Goal: Information Seeking & Learning: Learn about a topic

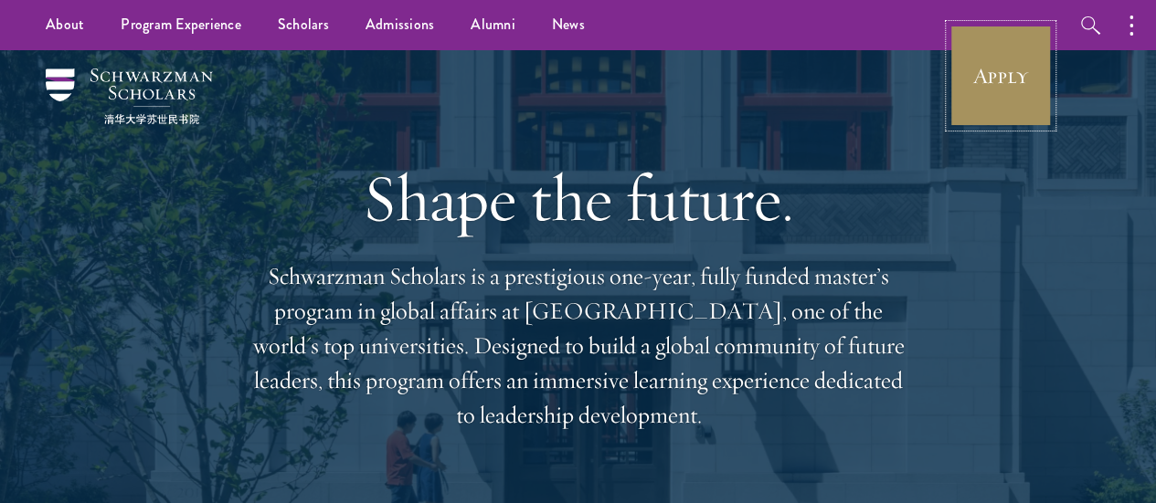
click at [996, 66] on link "Apply" at bounding box center [1000, 76] width 102 height 102
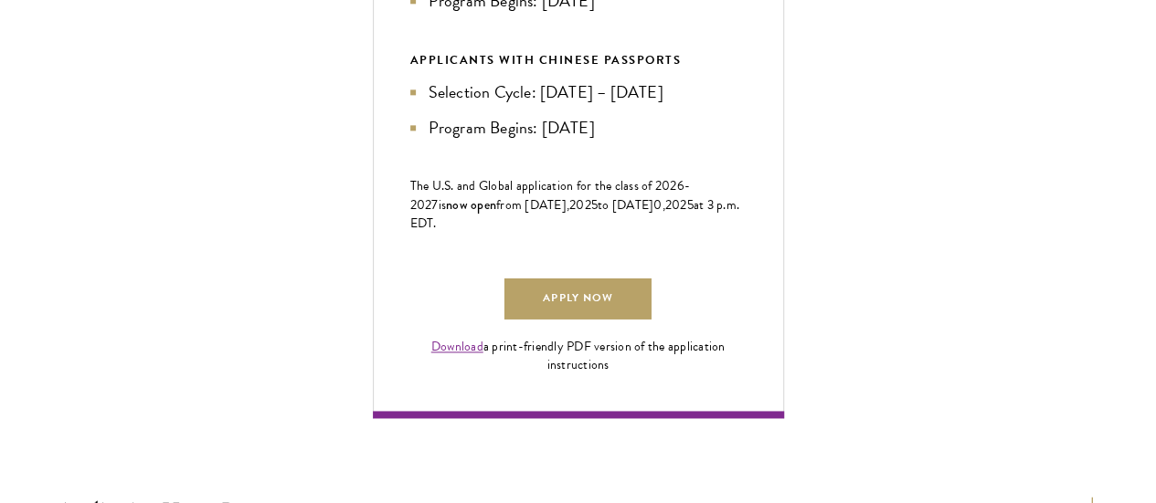
scroll to position [1158, 0]
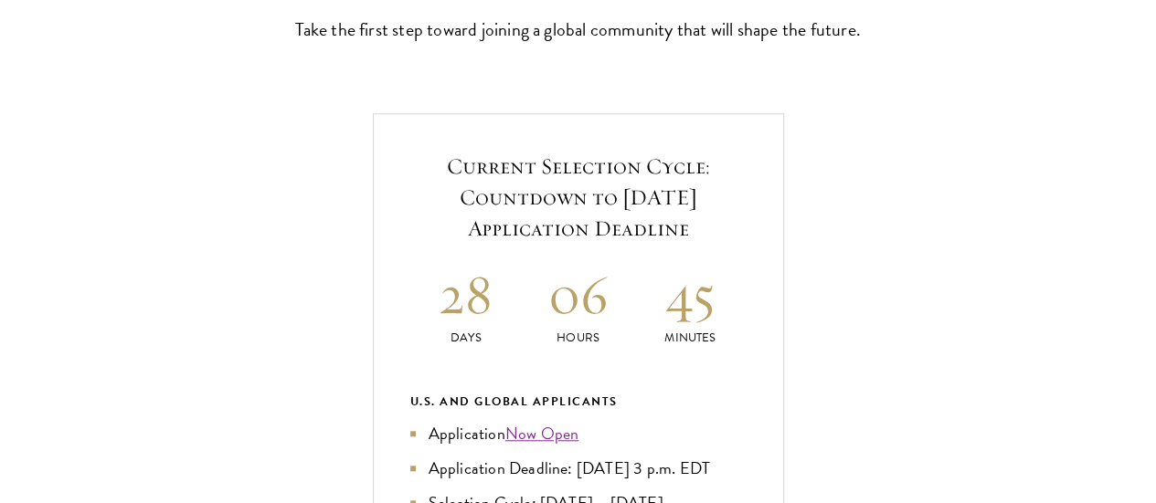
scroll to position [629, 0]
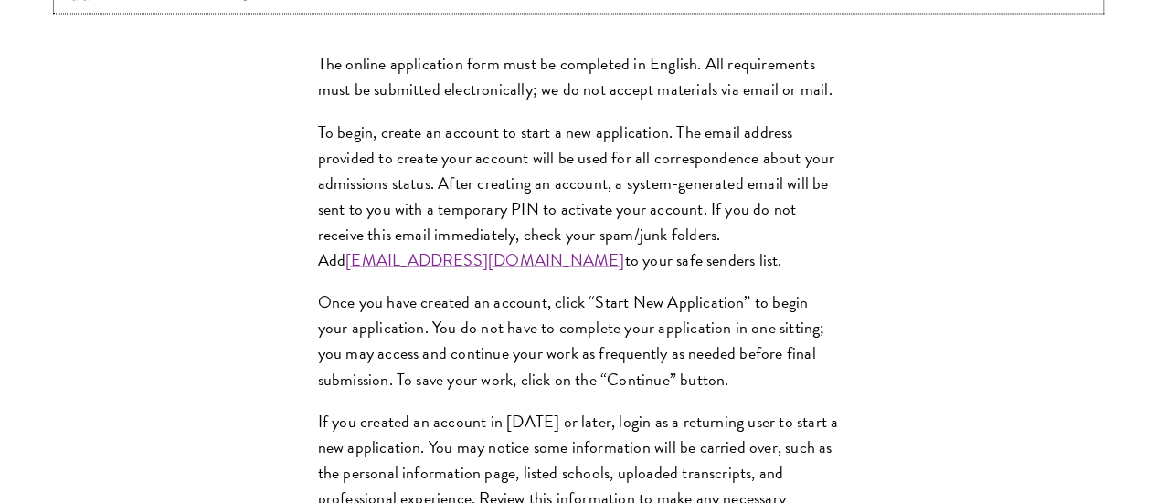
scroll to position [1663, 0]
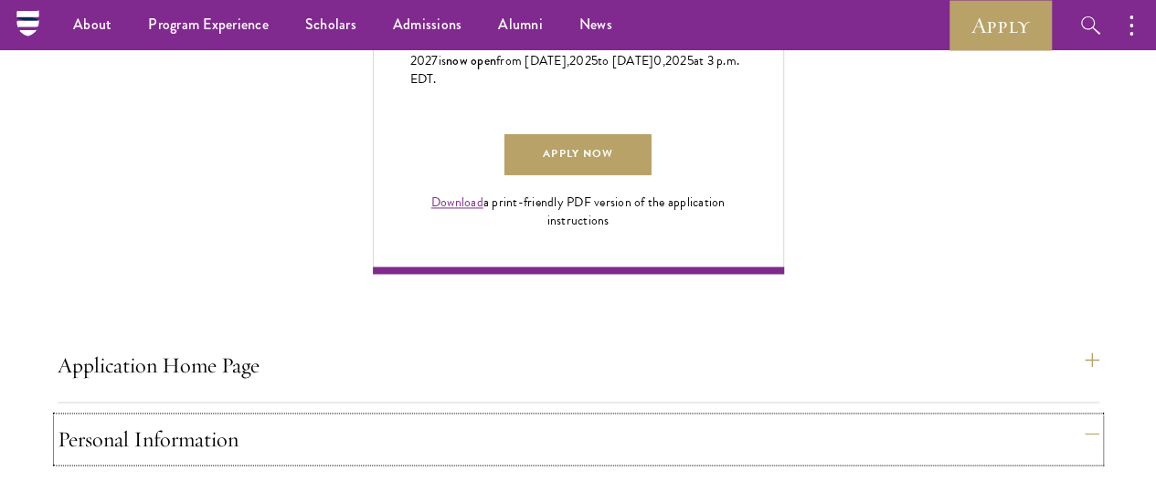
scroll to position [1251, 0]
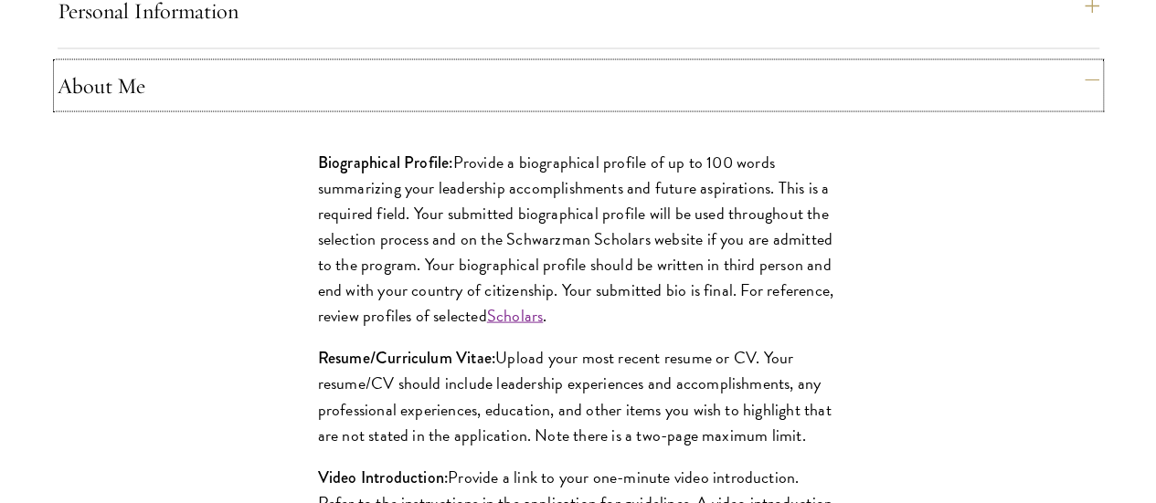
scroll to position [1693, 0]
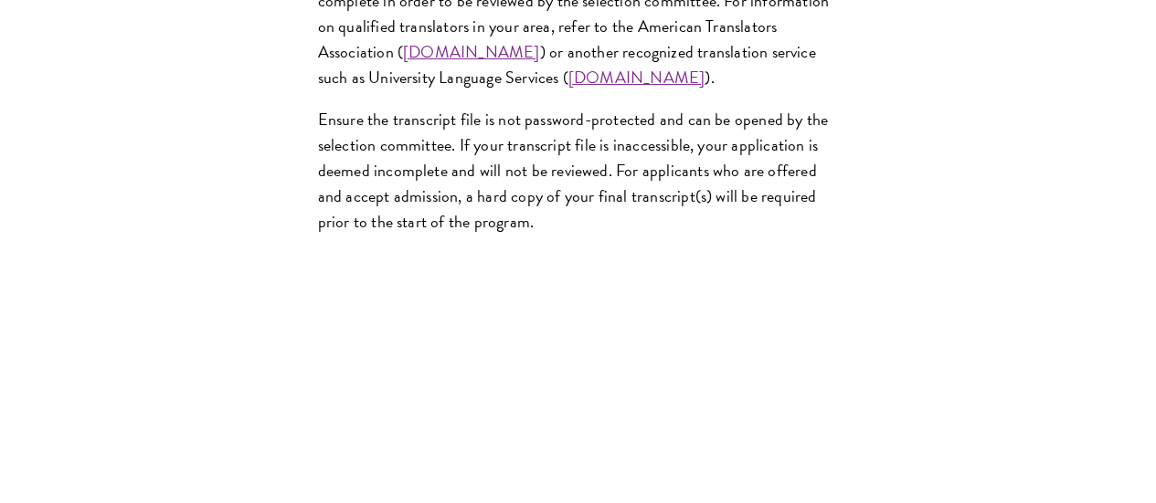
scroll to position [3224, 0]
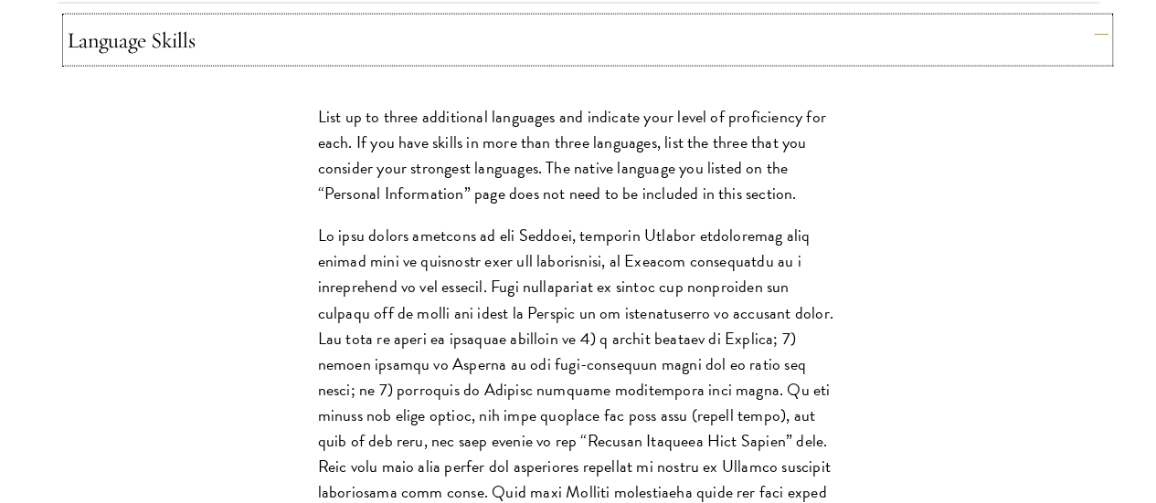
scroll to position [1882, 0]
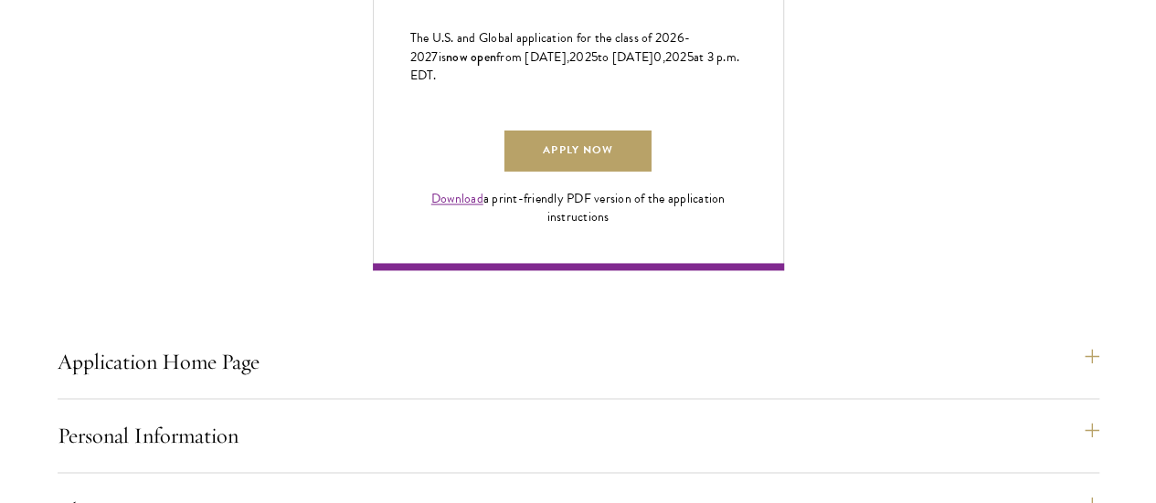
scroll to position [1290, 0]
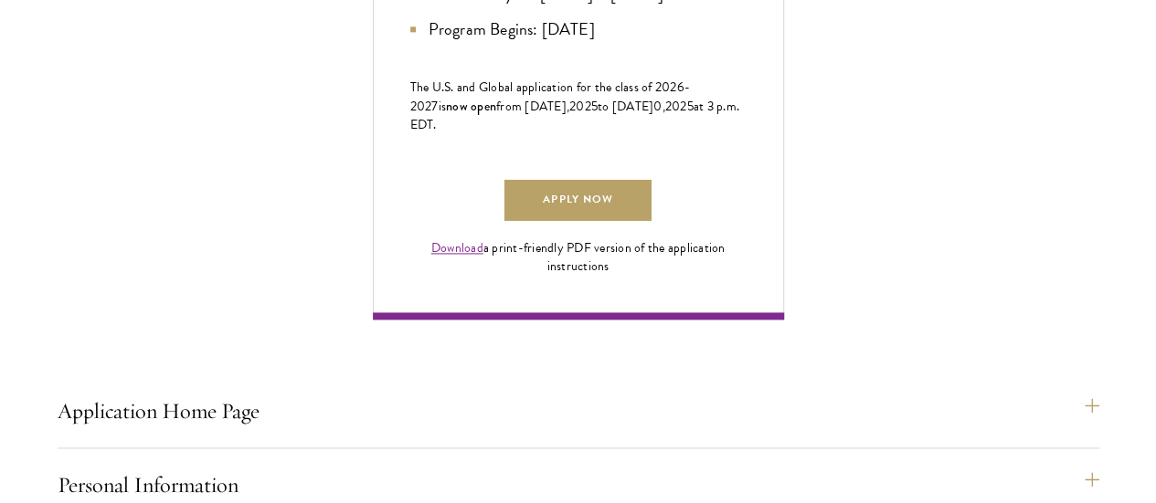
scroll to position [1260, 0]
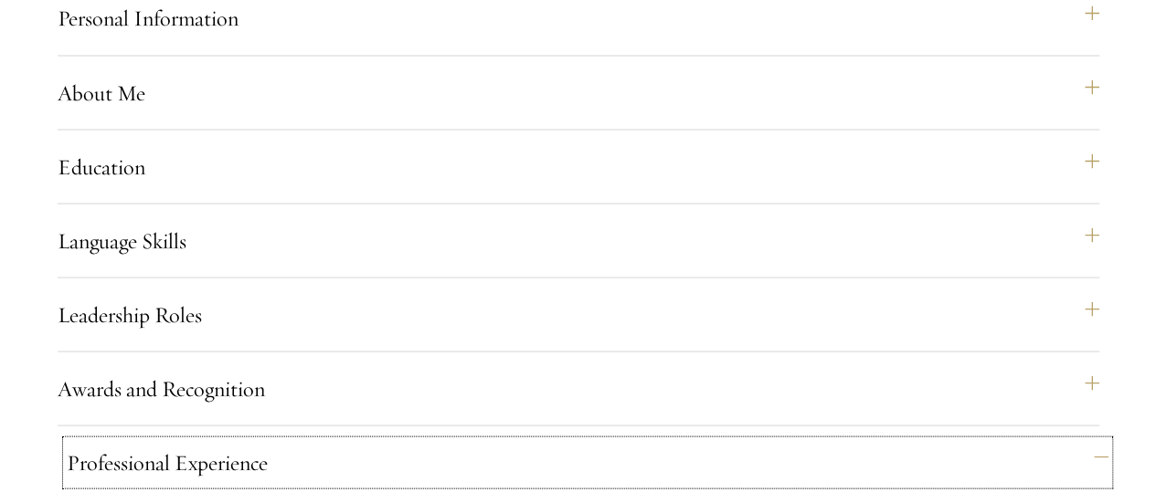
scroll to position [1681, 0]
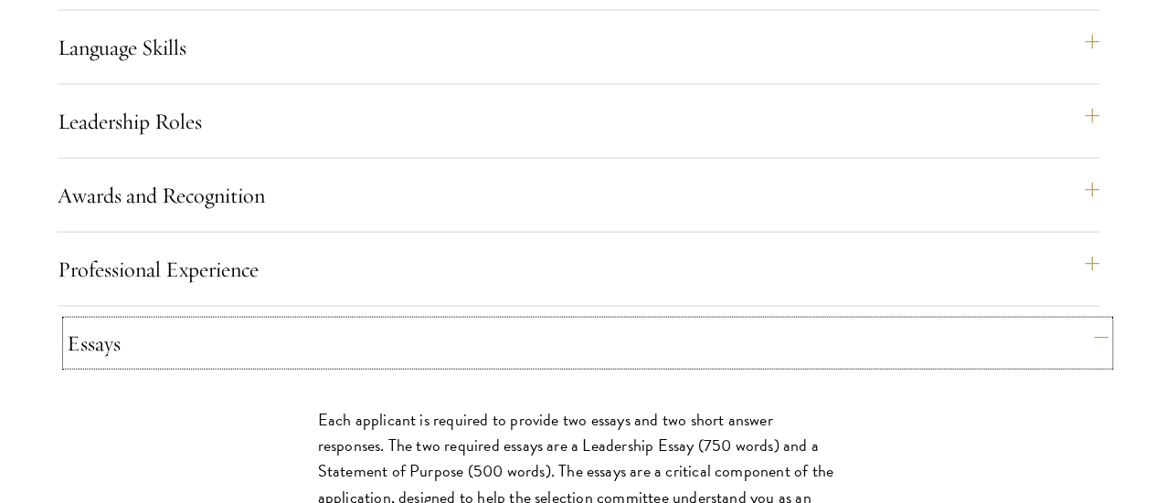
scroll to position [1873, 0]
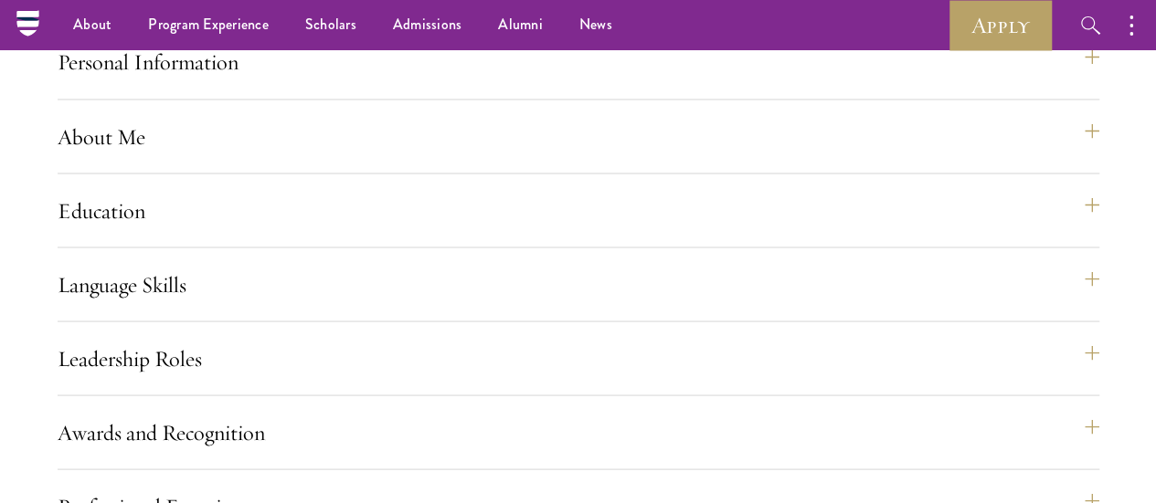
scroll to position [1634, 0]
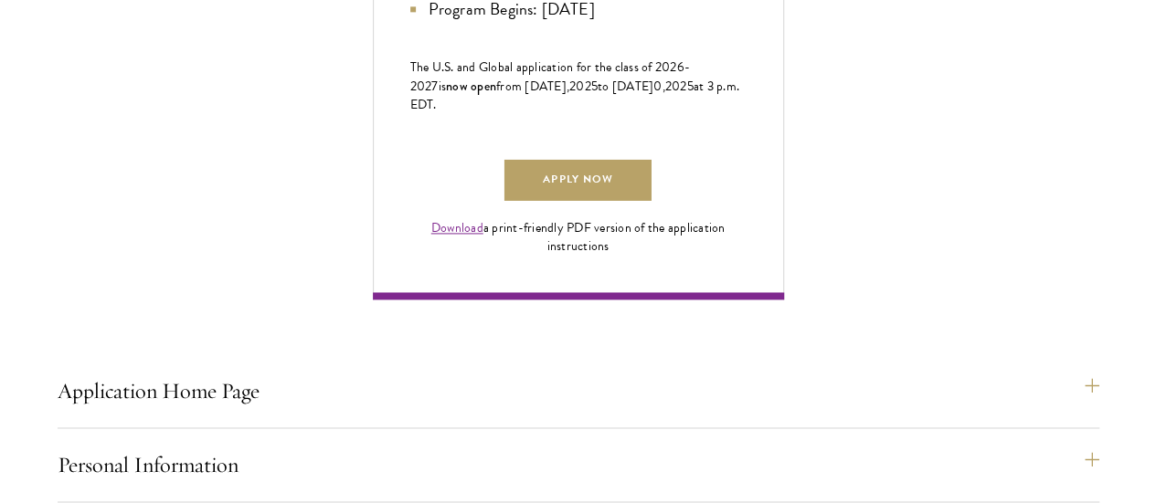
scroll to position [1255, 0]
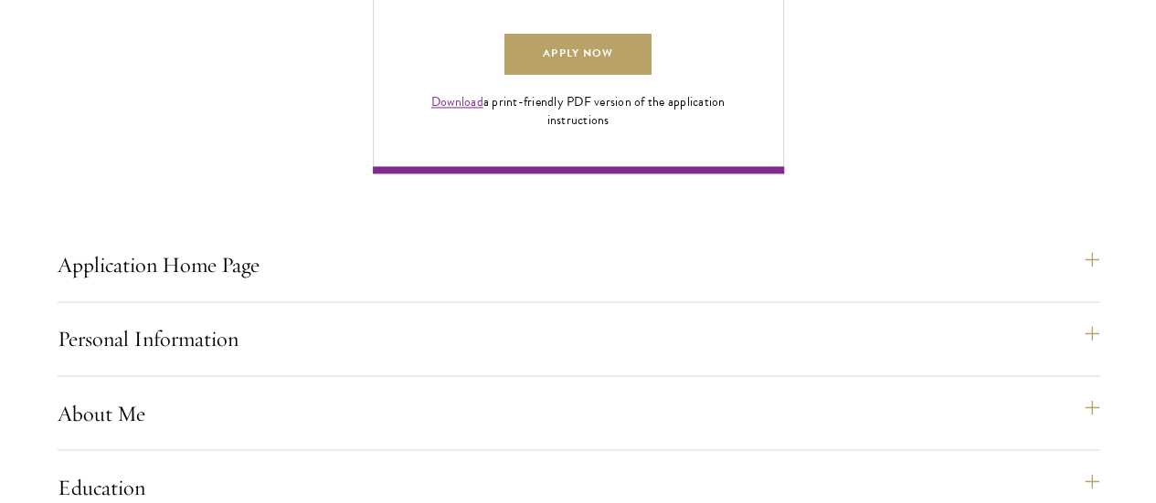
scroll to position [1360, 0]
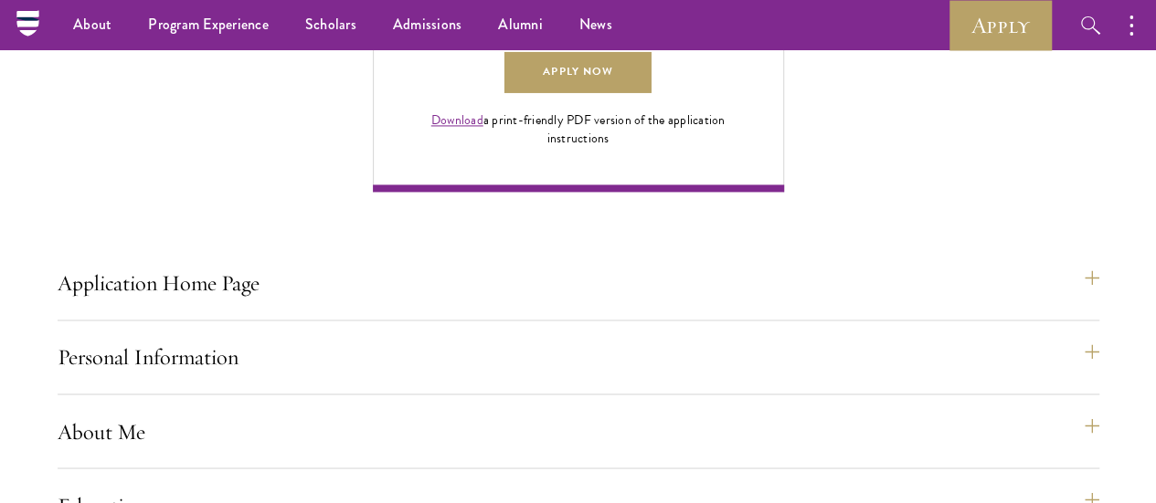
scroll to position [1336, 0]
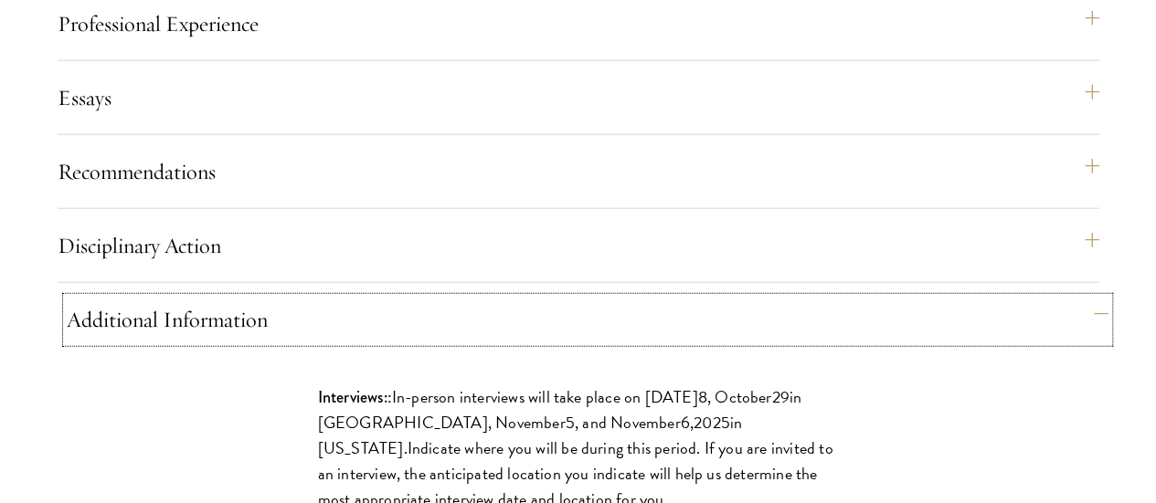
scroll to position [2120, 0]
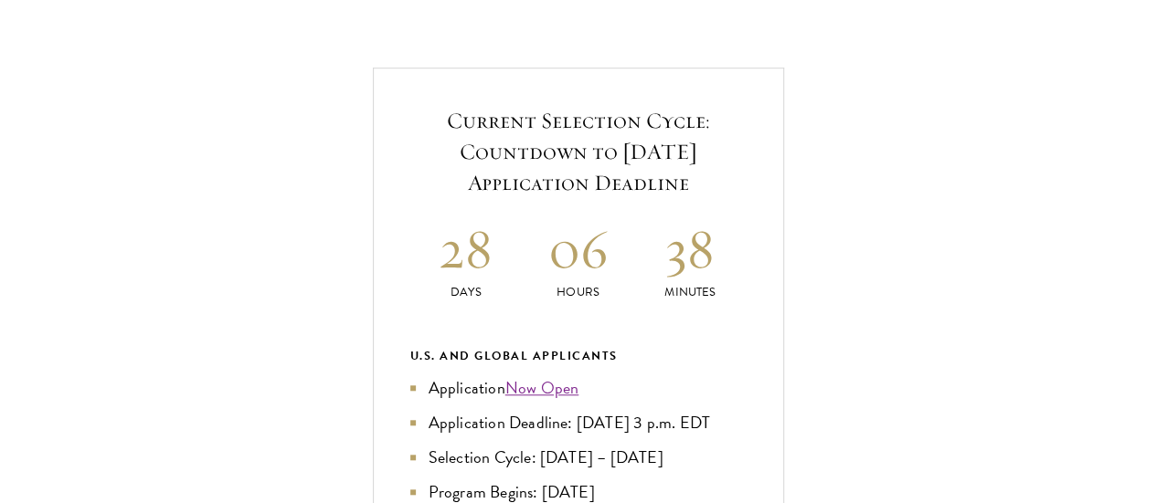
scroll to position [627, 0]
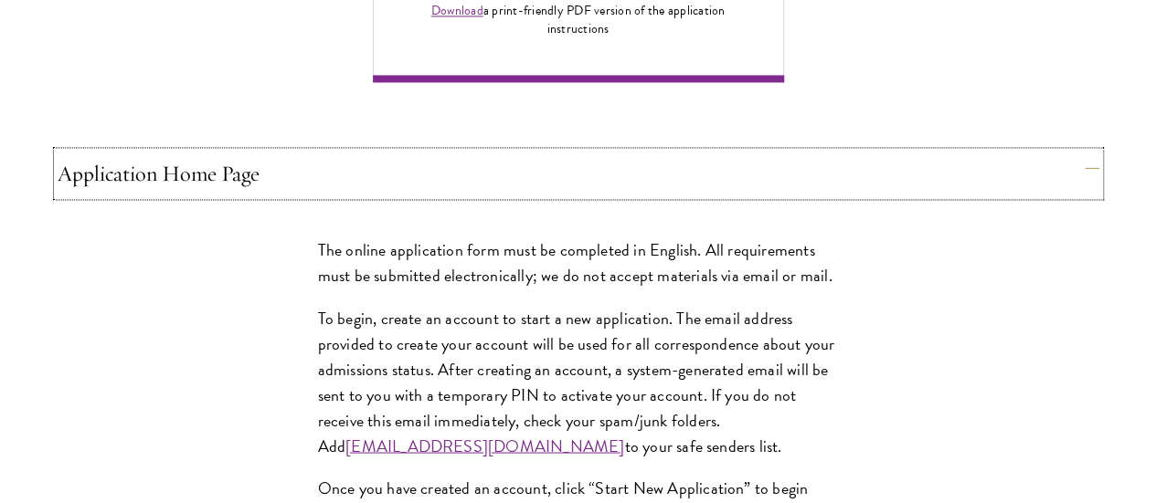
scroll to position [1614, 0]
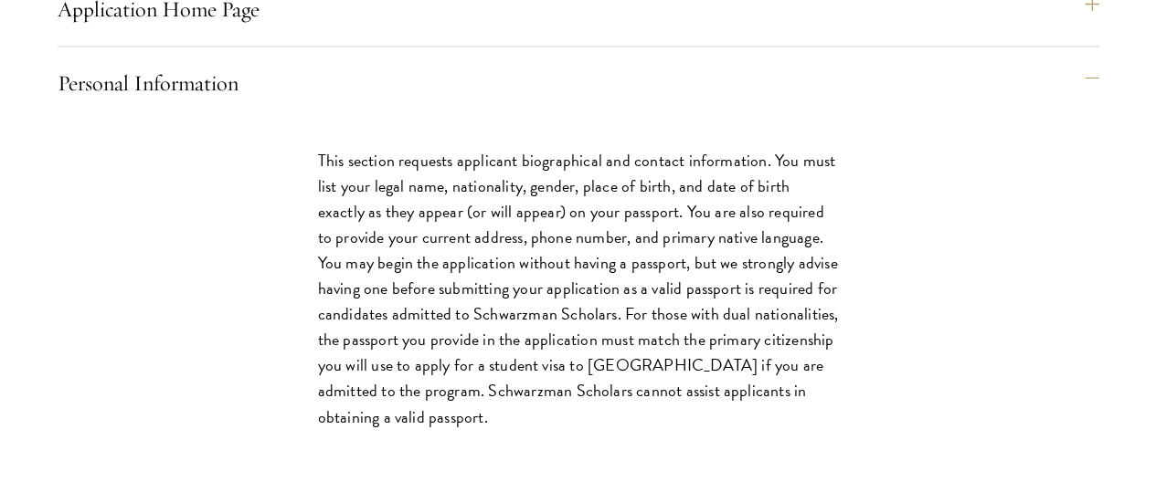
click at [623, 138] on div "Application Home Page The online application form must be completed in English.…" at bounding box center [579, 365] width 1042 height 2580
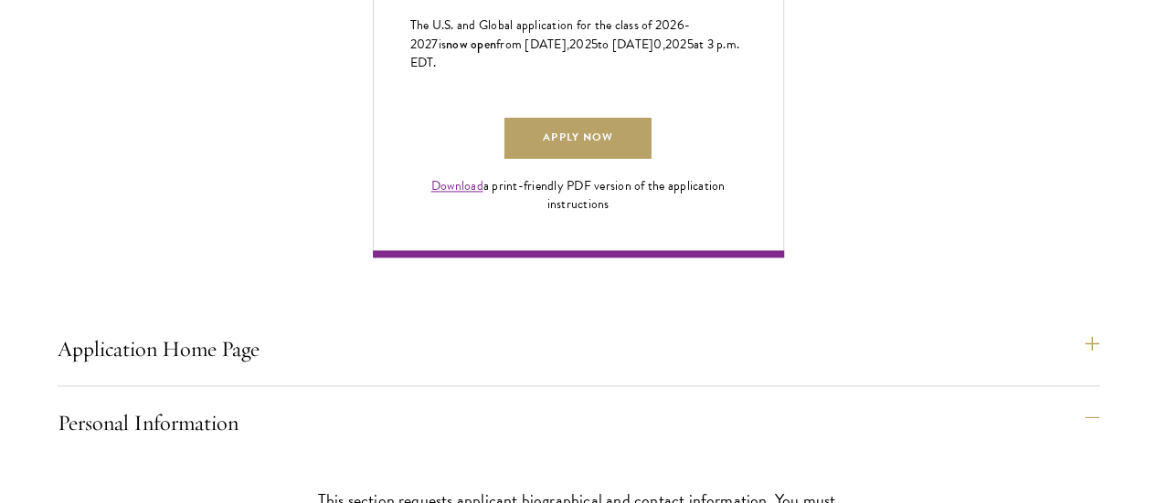
scroll to position [1358, 0]
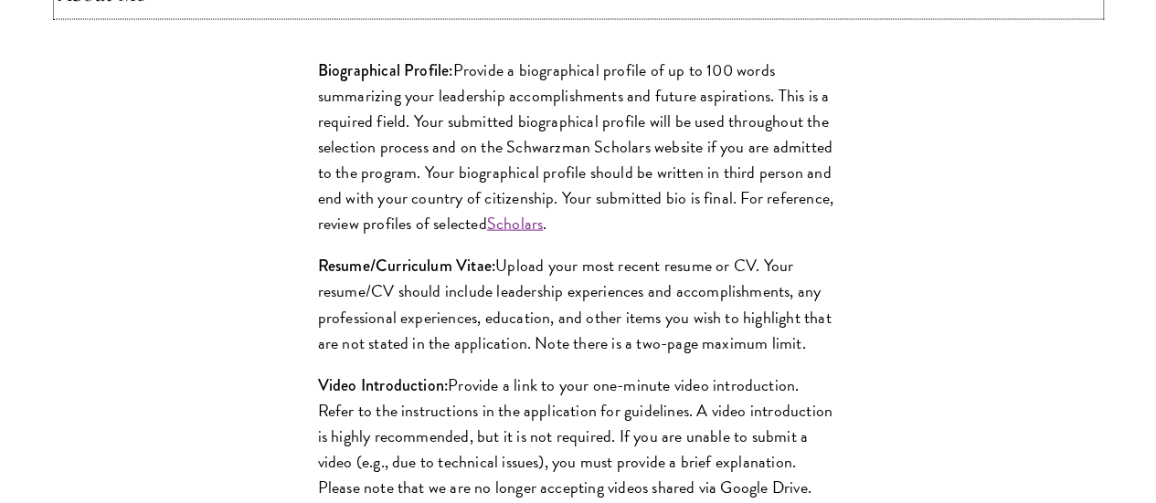
scroll to position [1796, 0]
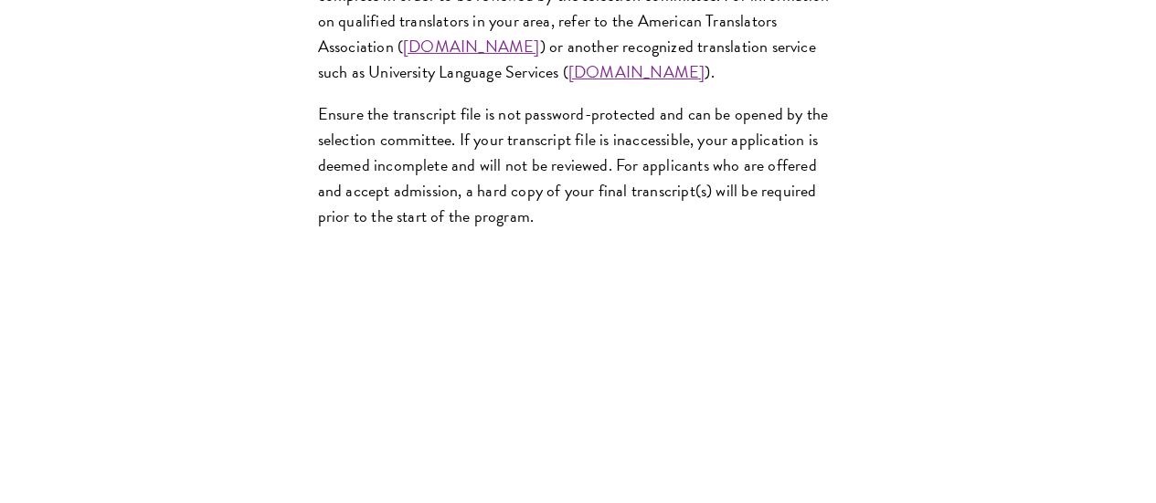
scroll to position [3258, 0]
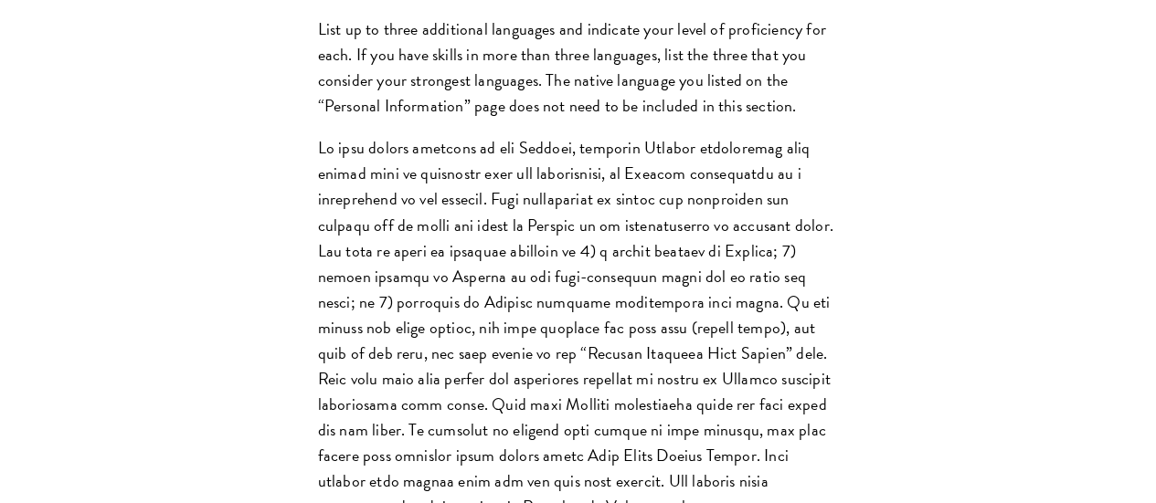
scroll to position [1979, 0]
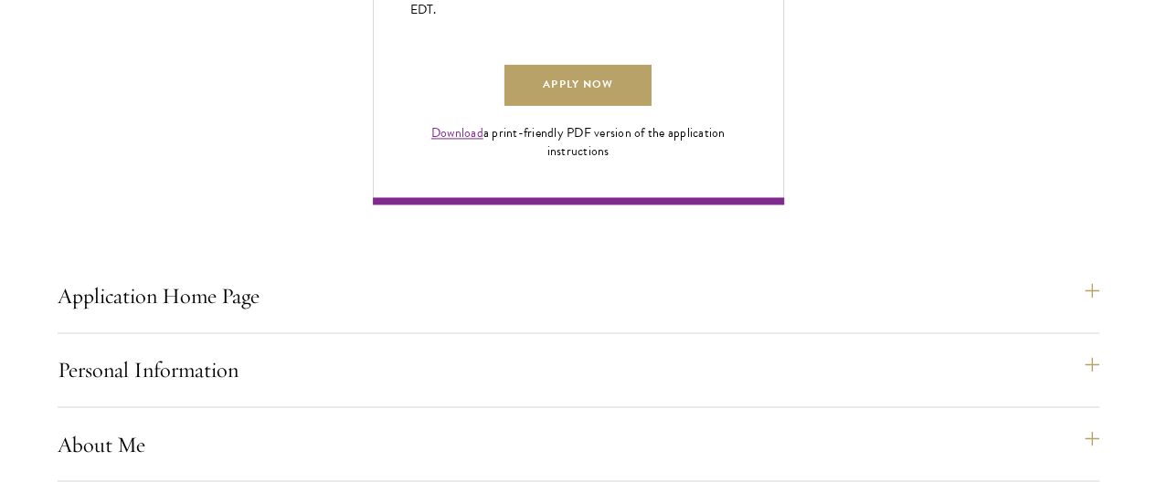
scroll to position [1358, 0]
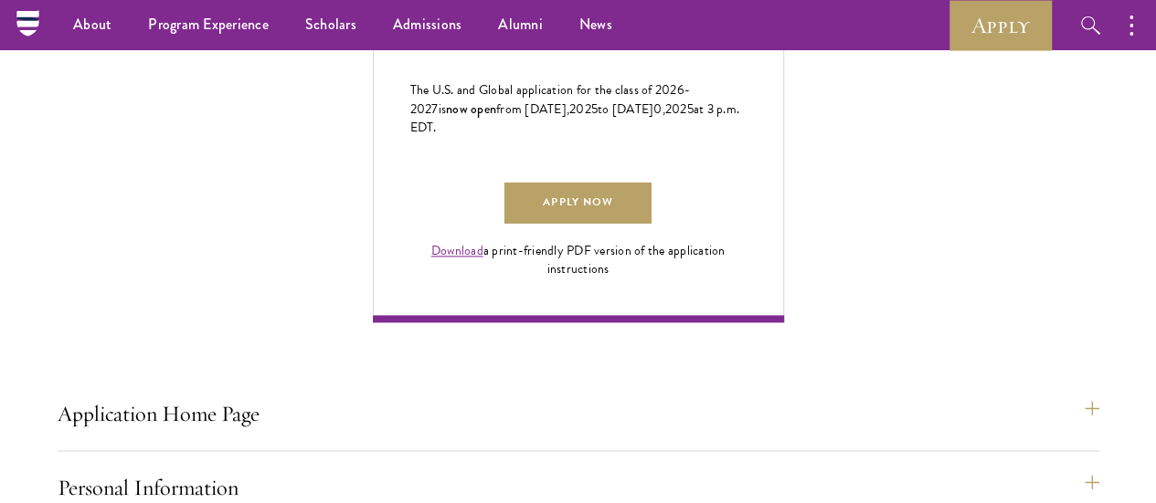
scroll to position [1206, 0]
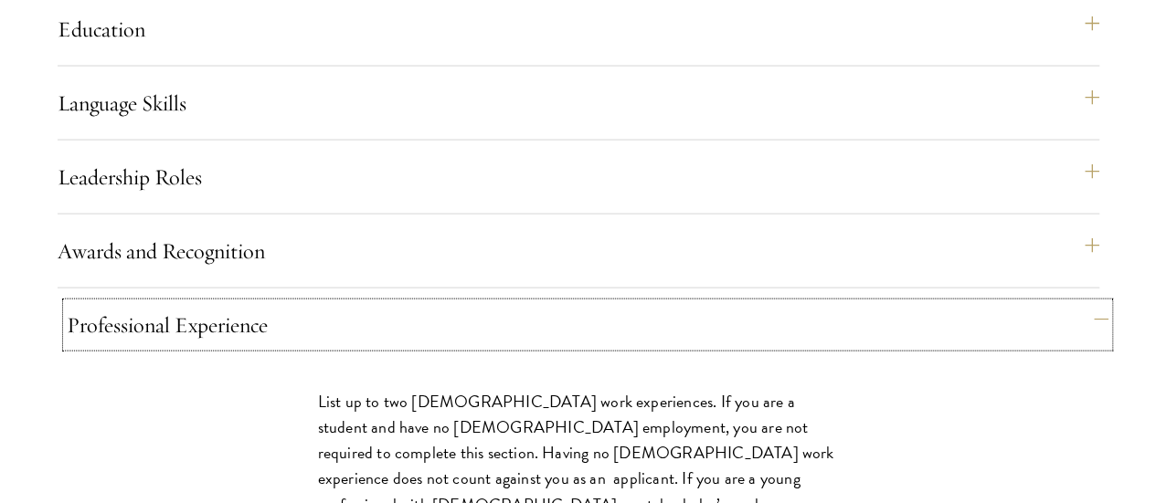
scroll to position [1819, 0]
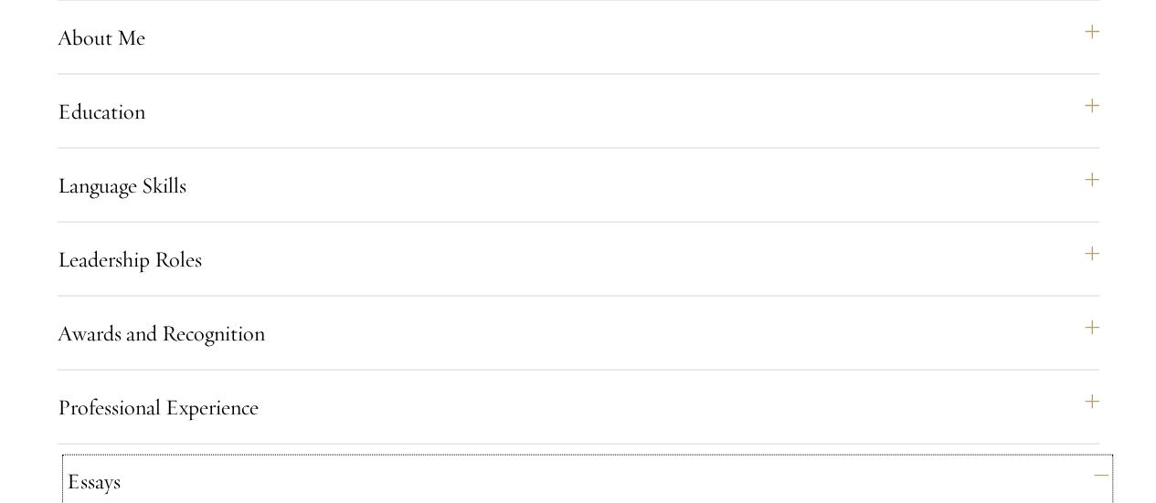
scroll to position [1762, 0]
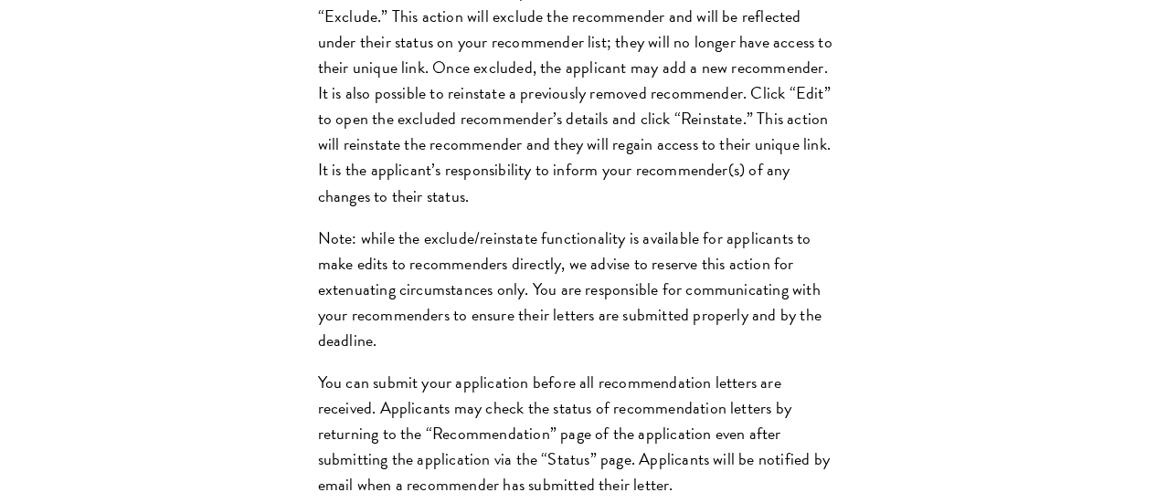
scroll to position [2901, 0]
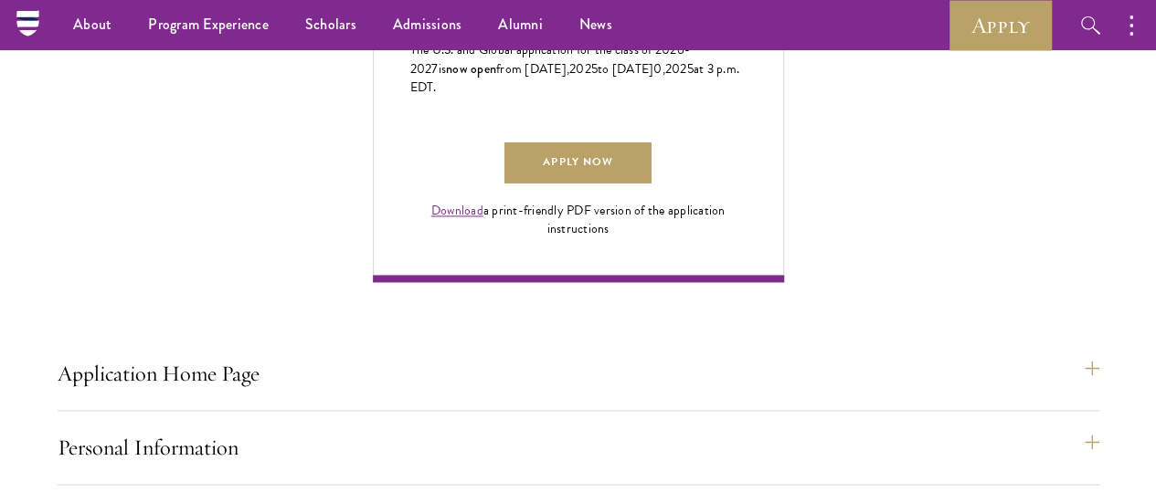
scroll to position [1243, 0]
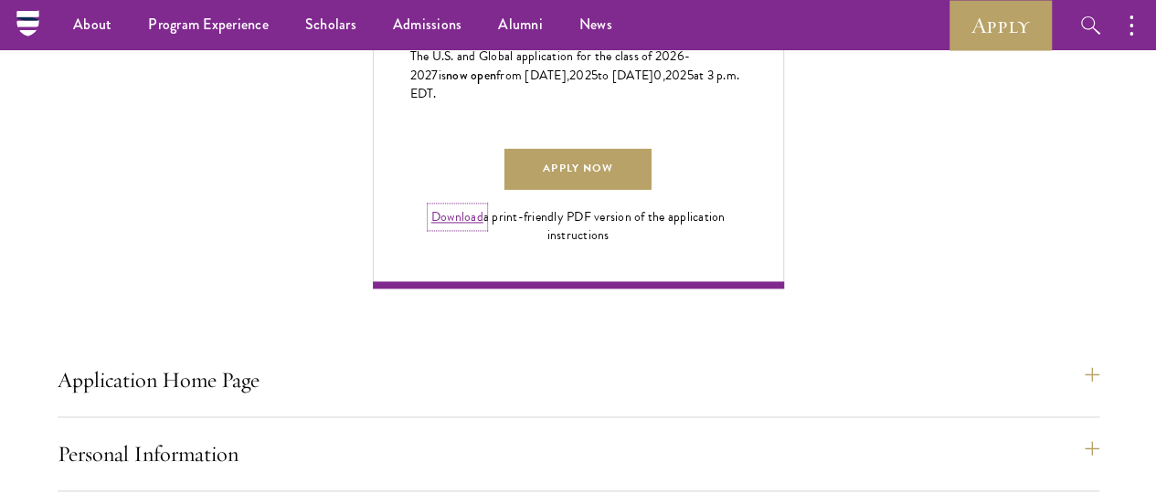
click at [483, 227] on link "Download" at bounding box center [457, 216] width 52 height 19
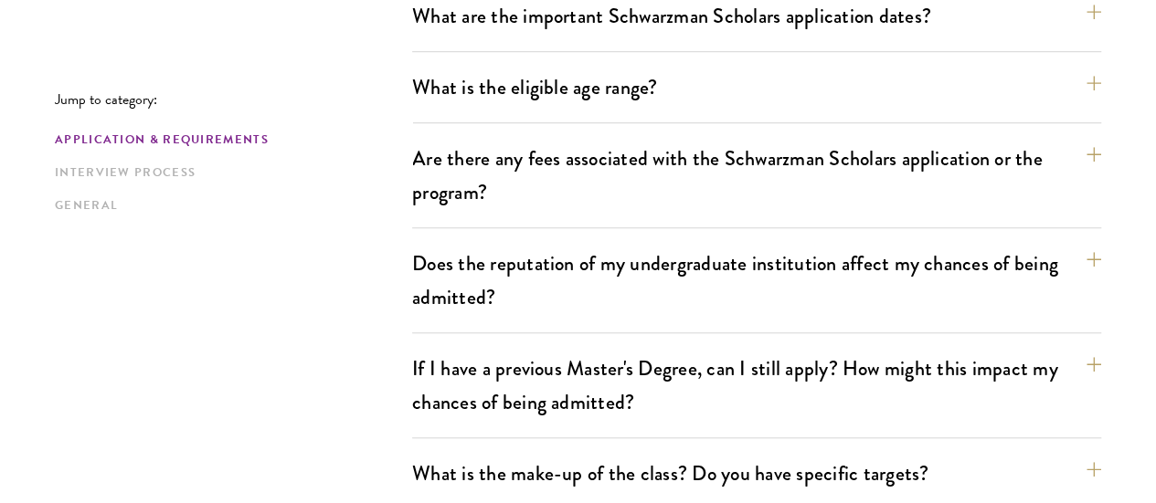
scroll to position [619, 0]
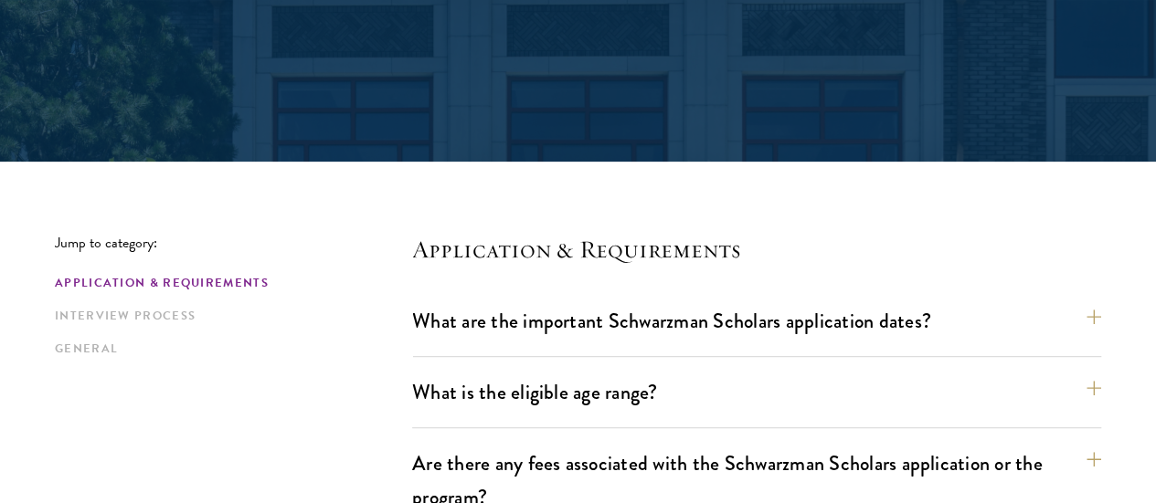
scroll to position [369, 0]
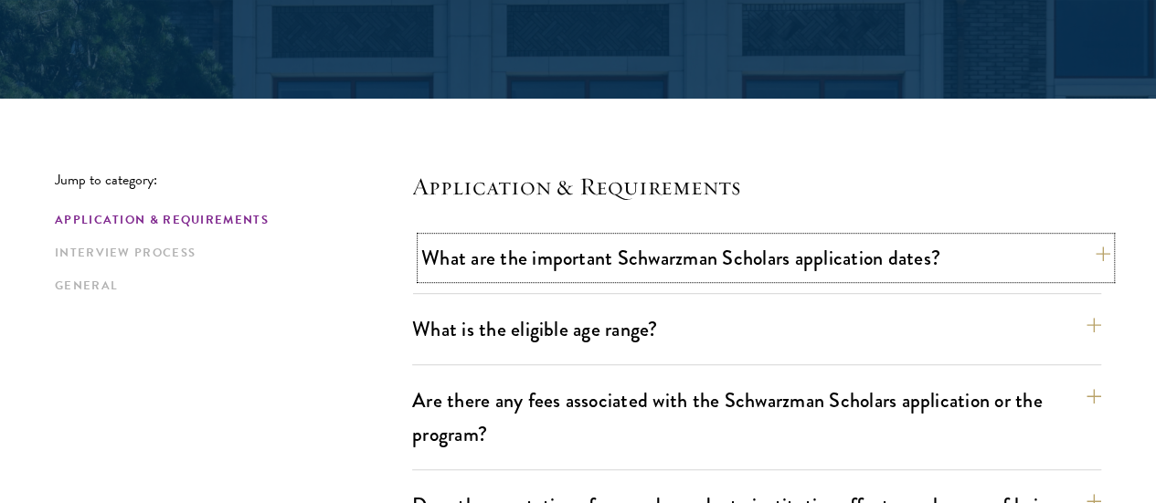
click at [1057, 266] on button "What are the important Schwarzman Scholars application dates?" at bounding box center [765, 258] width 689 height 41
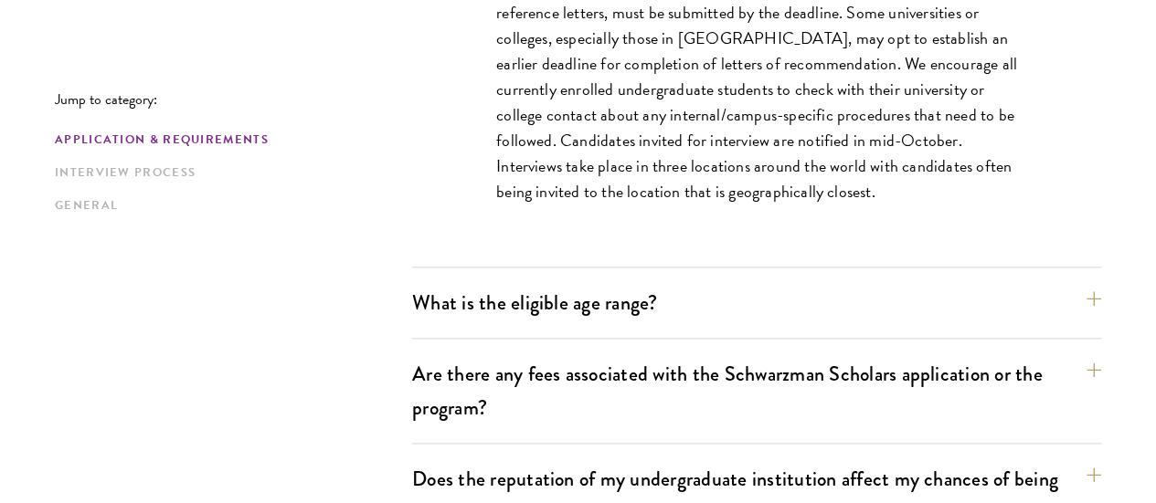
scroll to position [938, 0]
click at [1053, 303] on button "What is the eligible age range?" at bounding box center [765, 301] width 689 height 41
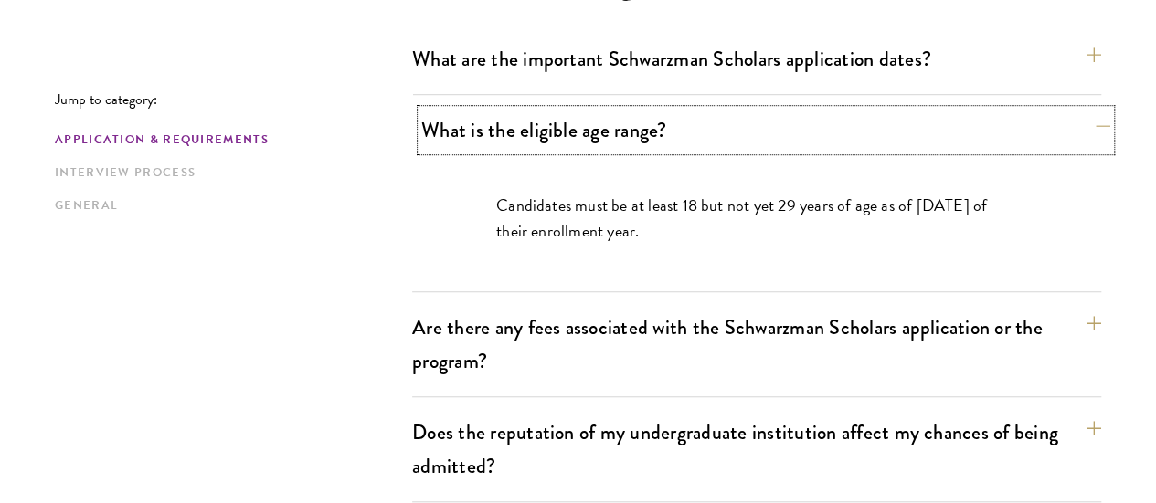
scroll to position [590, 0]
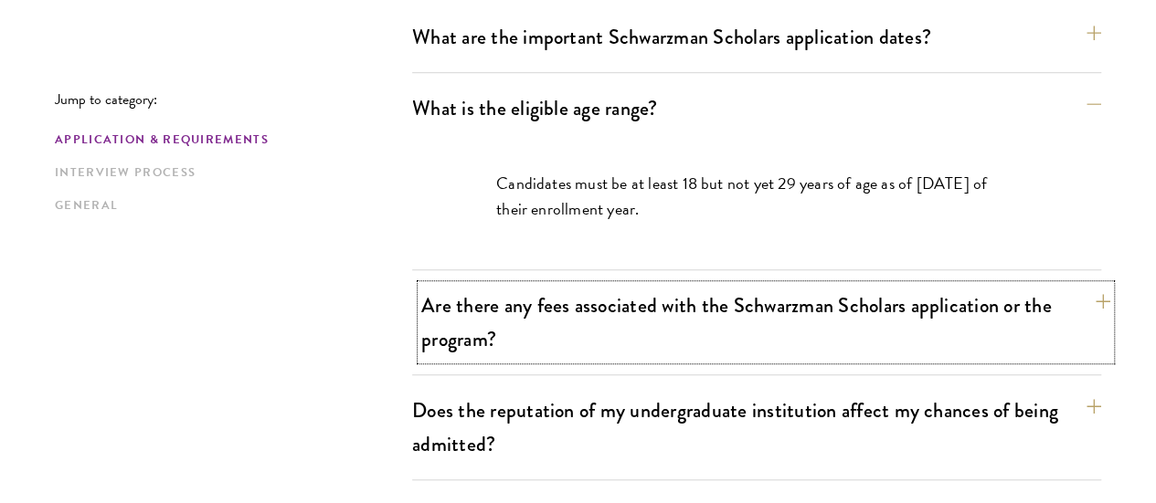
click at [1052, 322] on button "Are there any fees associated with the Schwarzman Scholars application or the p…" at bounding box center [765, 322] width 689 height 75
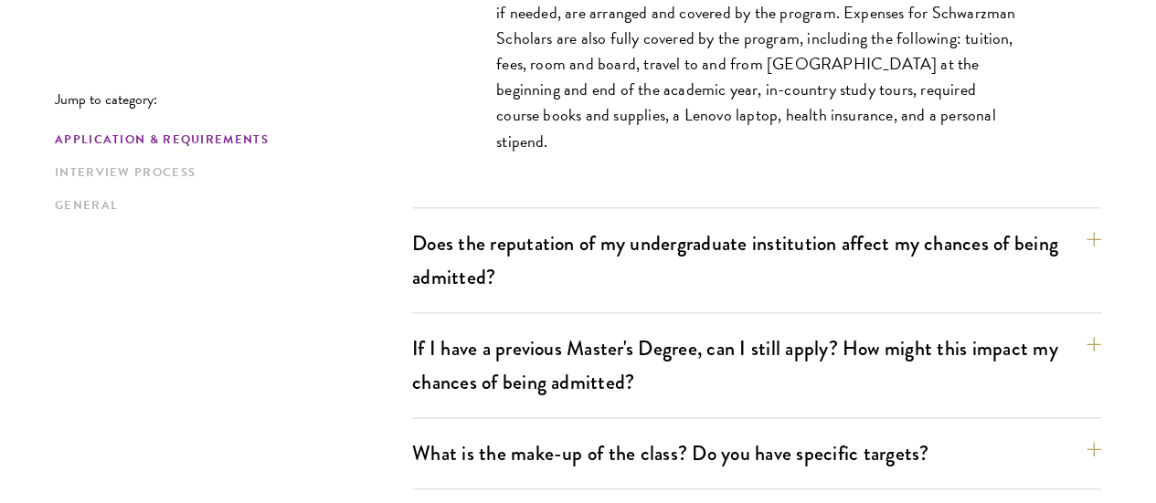
scroll to position [921, 0]
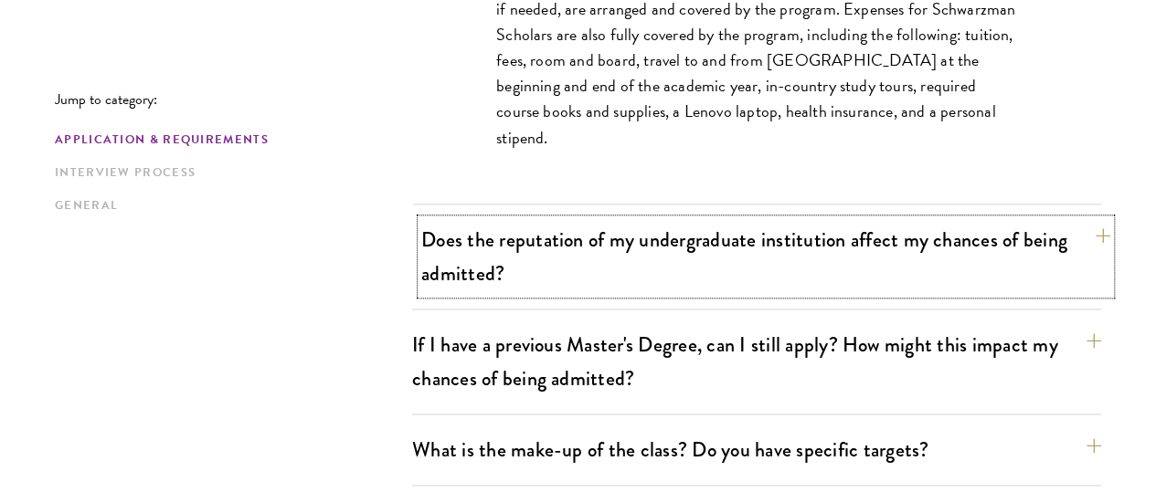
click at [1040, 253] on button "Does the reputation of my undergraduate institution affect my chances of being …" at bounding box center [765, 256] width 689 height 75
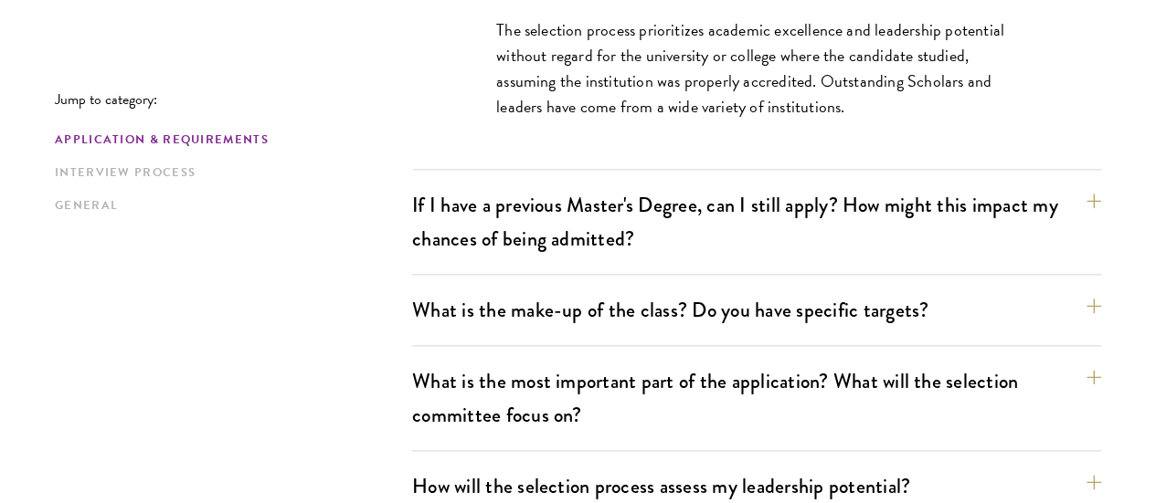
scroll to position [956, 0]
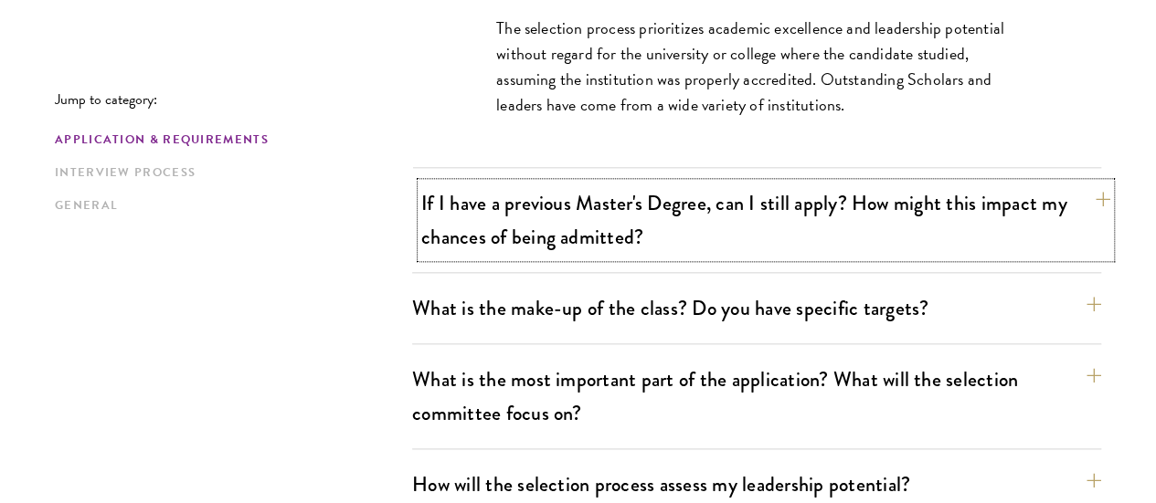
click at [1039, 210] on button "If I have a previous Master's Degree, can I still apply? How might this impact …" at bounding box center [765, 220] width 689 height 75
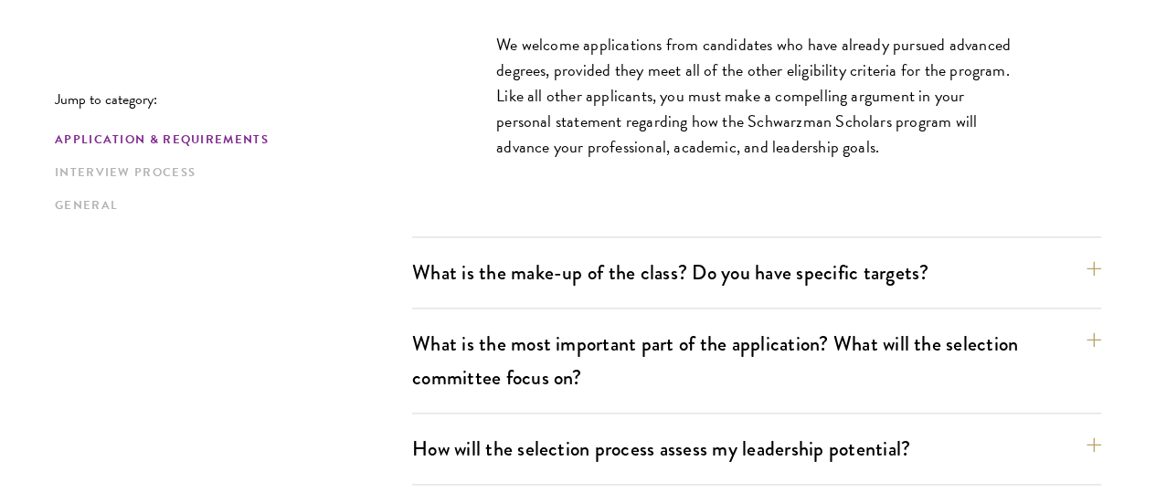
scroll to position [1045, 0]
click at [1036, 251] on button "What is the make-up of the class? Do you have specific targets?" at bounding box center [765, 271] width 689 height 41
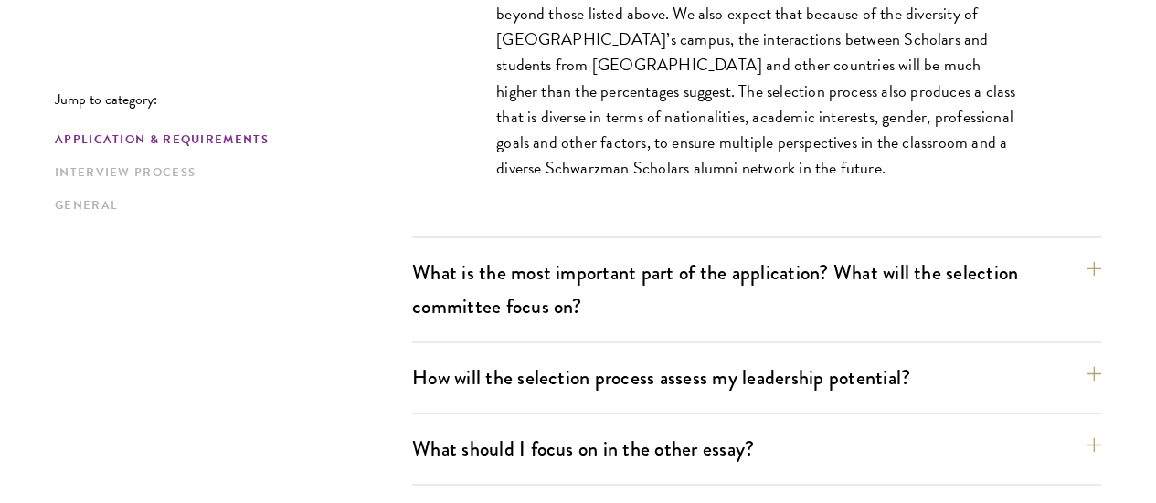
scroll to position [1254, 0]
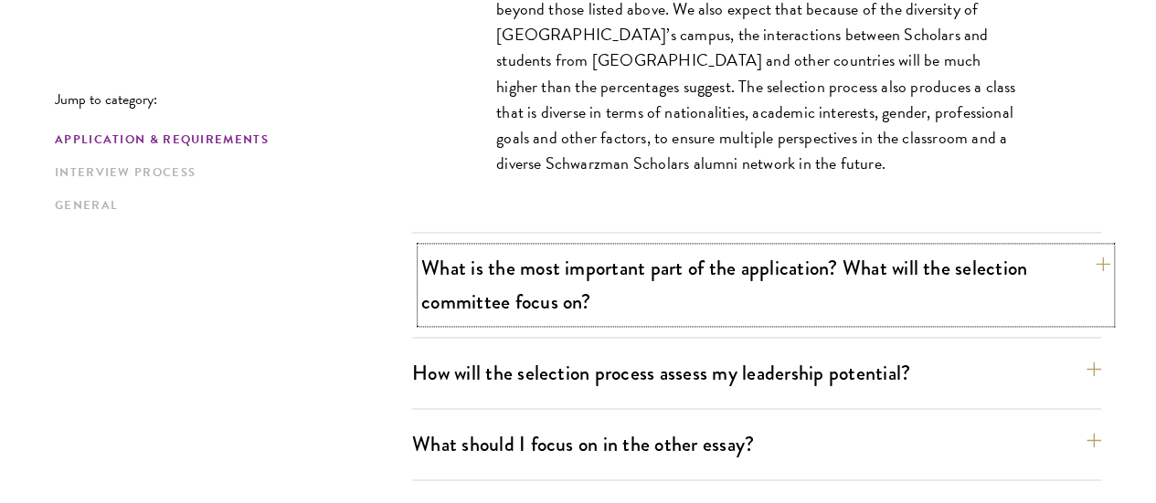
click at [1038, 252] on button "What is the most important part of the application? What will the selection com…" at bounding box center [765, 285] width 689 height 75
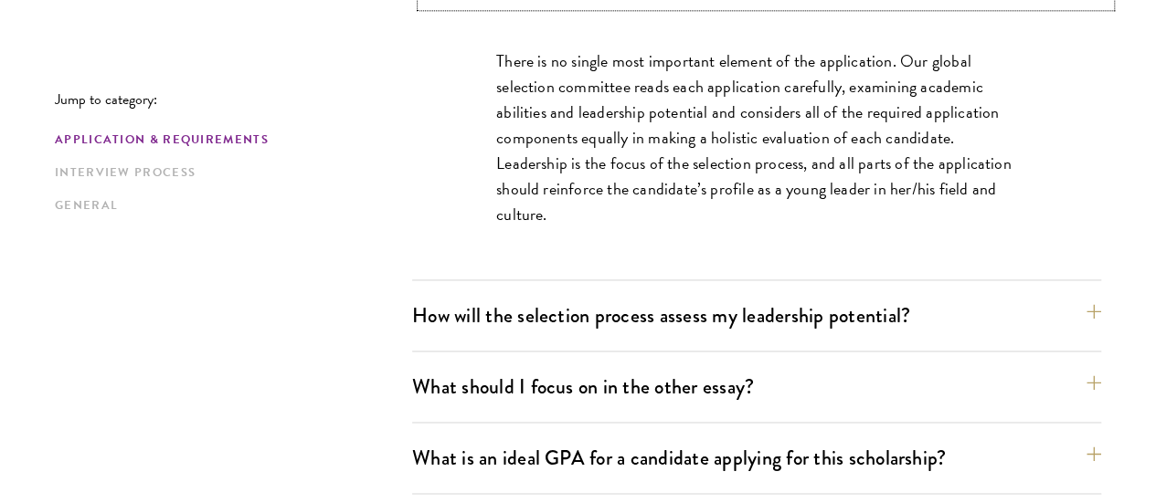
scroll to position [1225, 0]
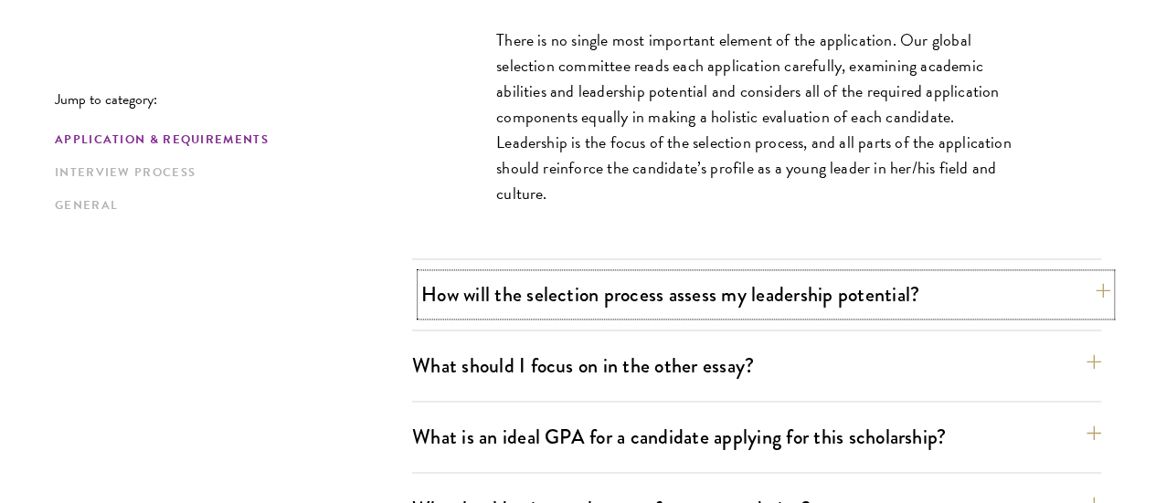
click at [1024, 274] on button "How will the selection process assess my leadership potential?" at bounding box center [765, 294] width 689 height 41
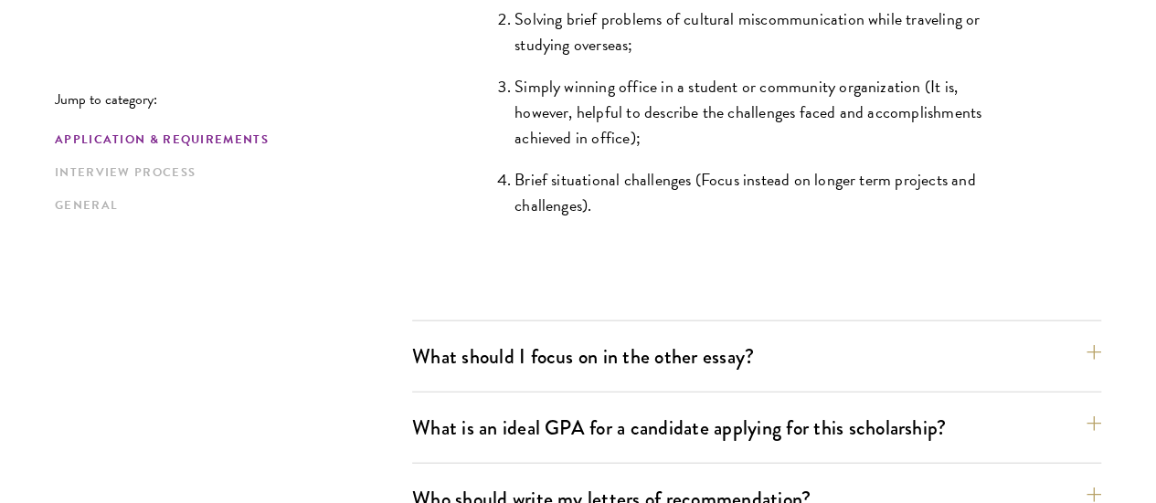
scroll to position [1996, 0]
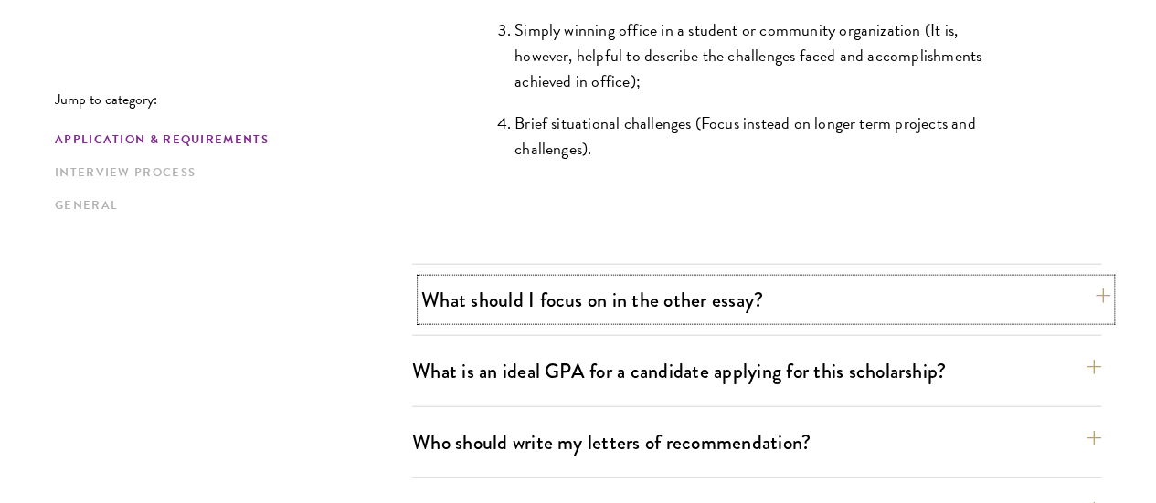
click at [1060, 280] on button "What should I focus on in the other essay?" at bounding box center [765, 300] width 689 height 41
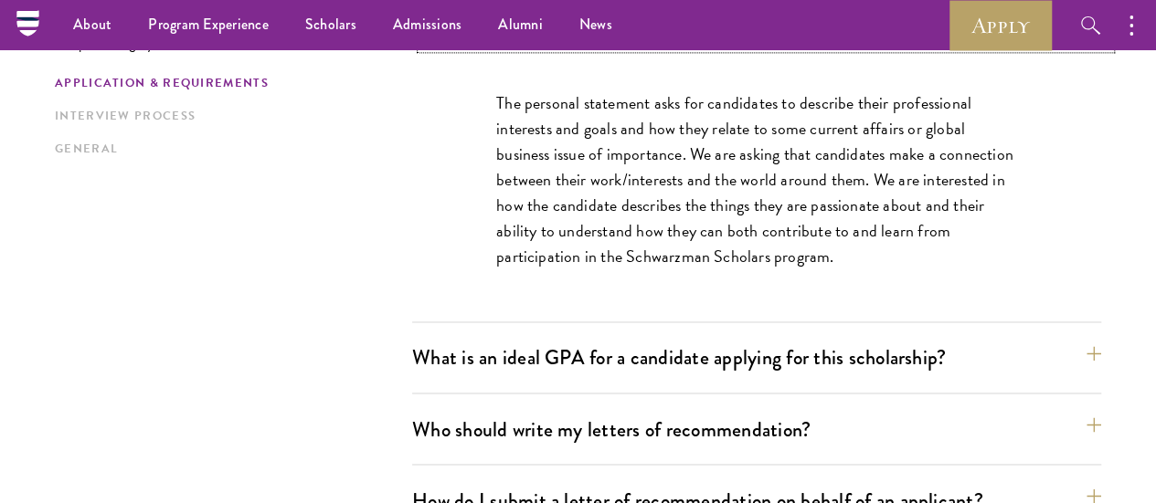
scroll to position [1294, 0]
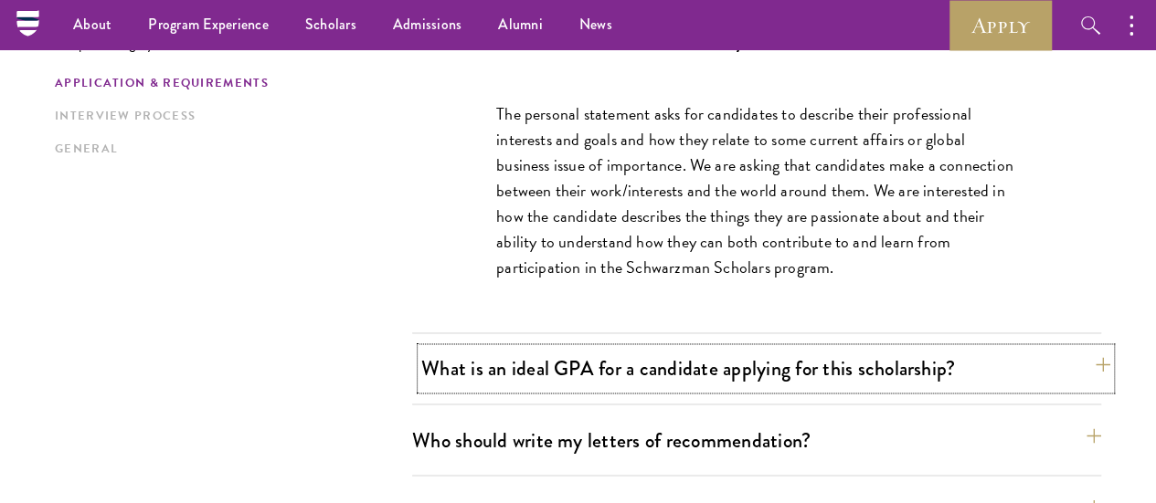
click at [1048, 348] on button "What is an ideal GPA for a candidate applying for this scholarship?" at bounding box center [765, 368] width 689 height 41
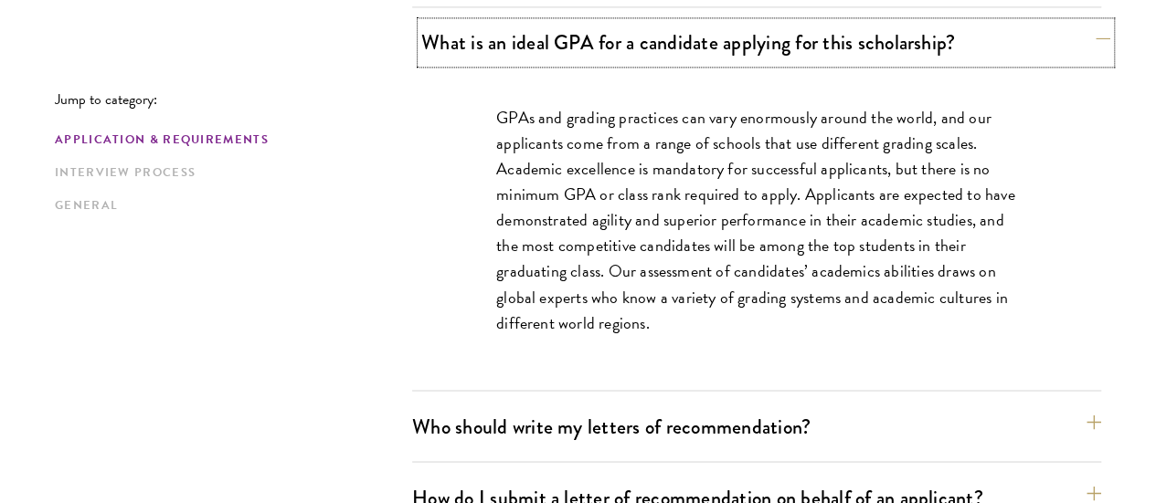
scroll to position [1379, 0]
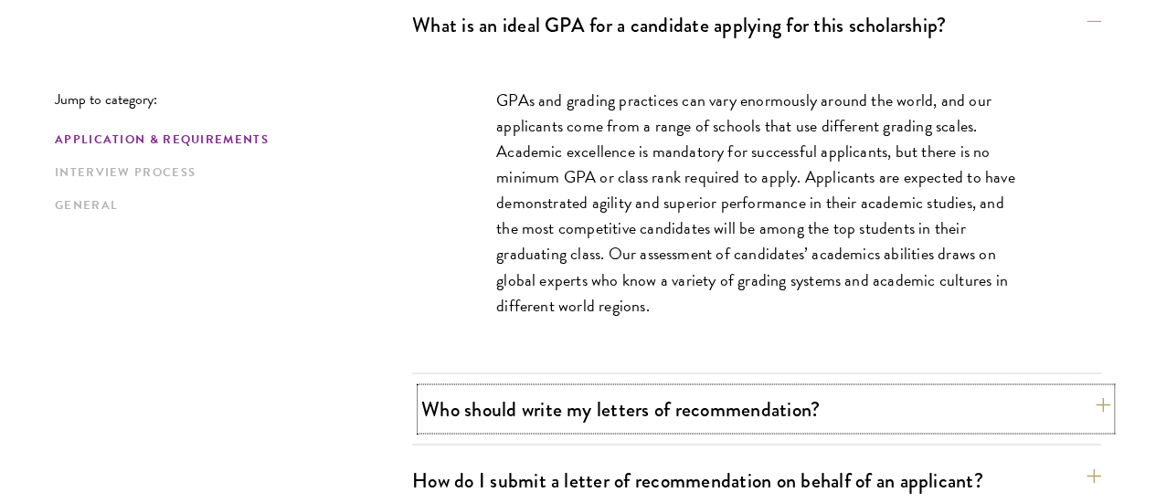
click at [1052, 388] on button "Who should write my letters of recommendation?" at bounding box center [765, 408] width 689 height 41
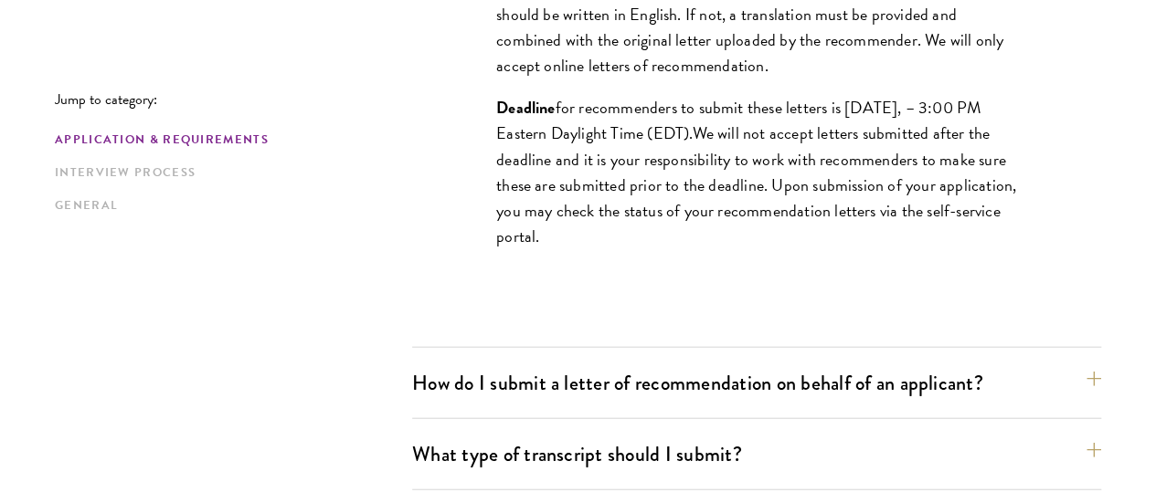
scroll to position [1989, 0]
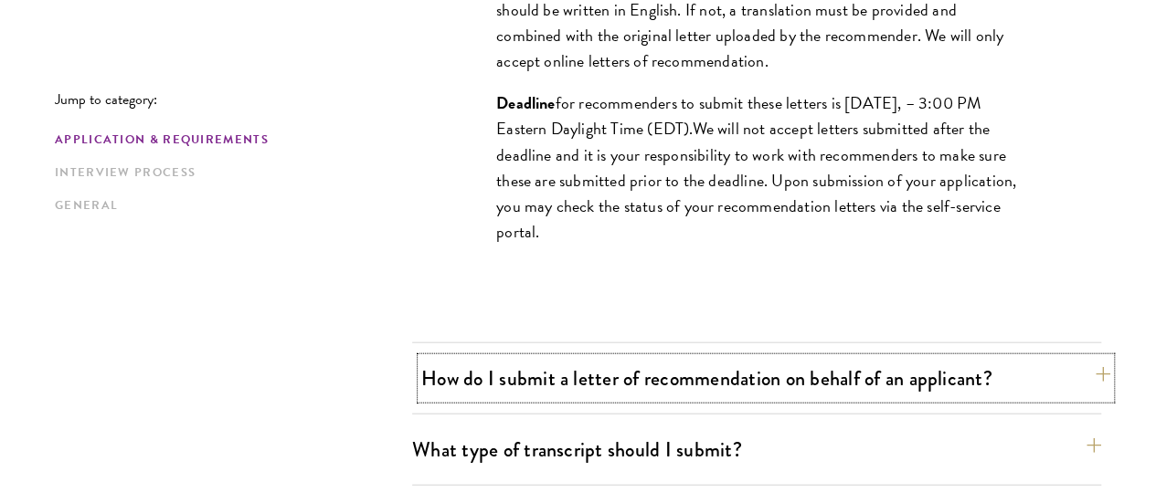
click at [1041, 358] on button "How do I submit a letter of recommendation on behalf of an applicant?" at bounding box center [765, 378] width 689 height 41
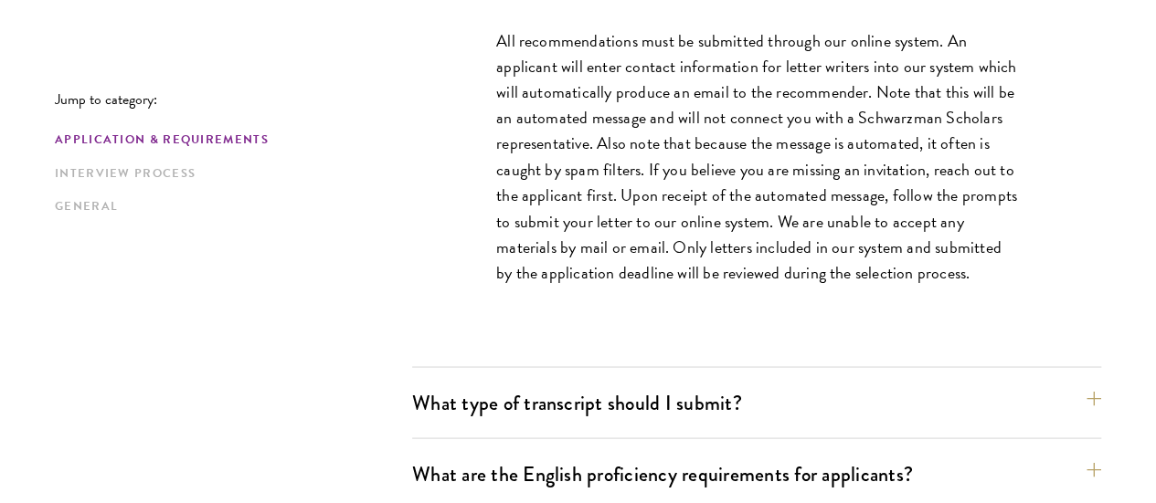
scroll to position [1597, 0]
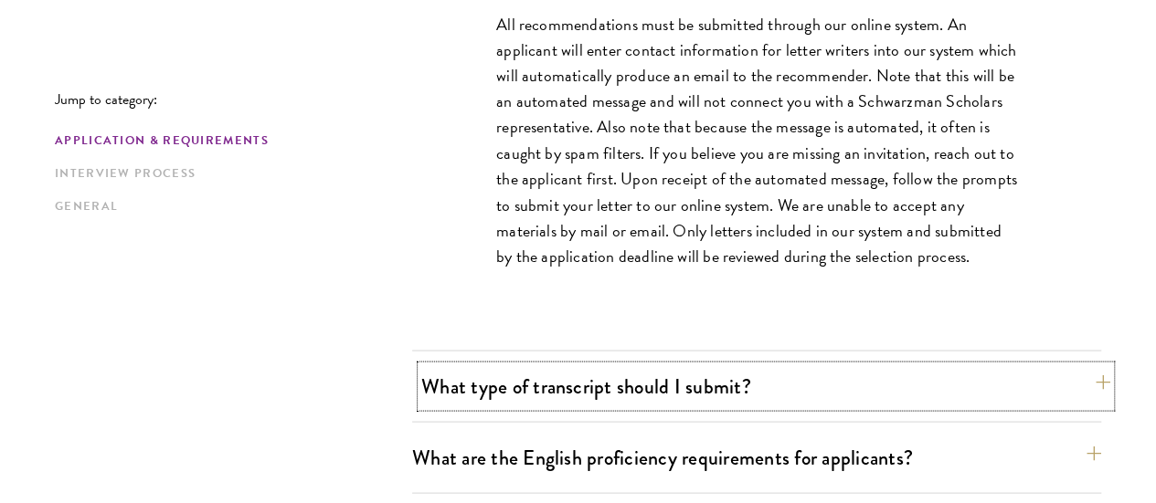
click at [1040, 365] on button "What type of transcript should I submit?" at bounding box center [765, 385] width 689 height 41
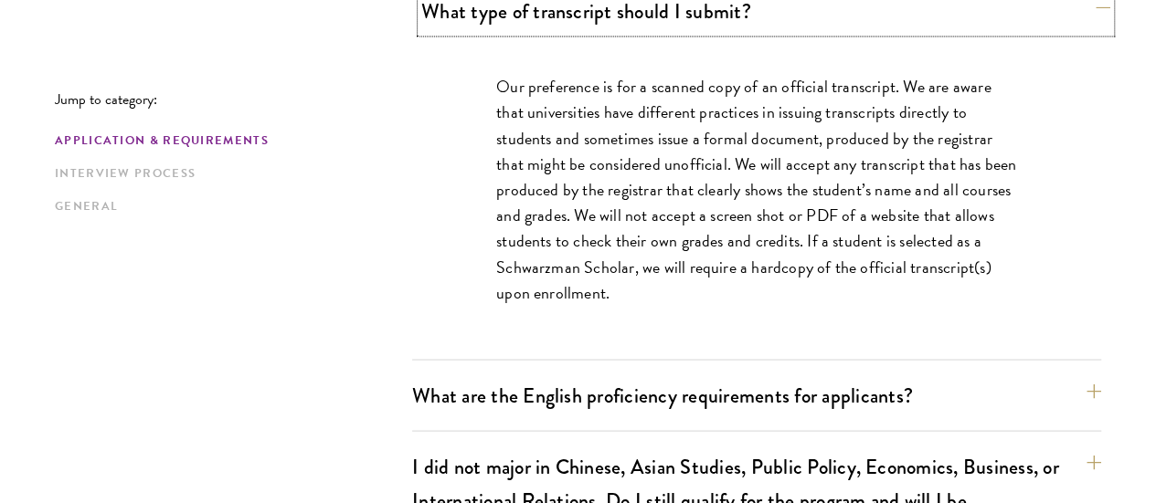
scroll to position [1614, 0]
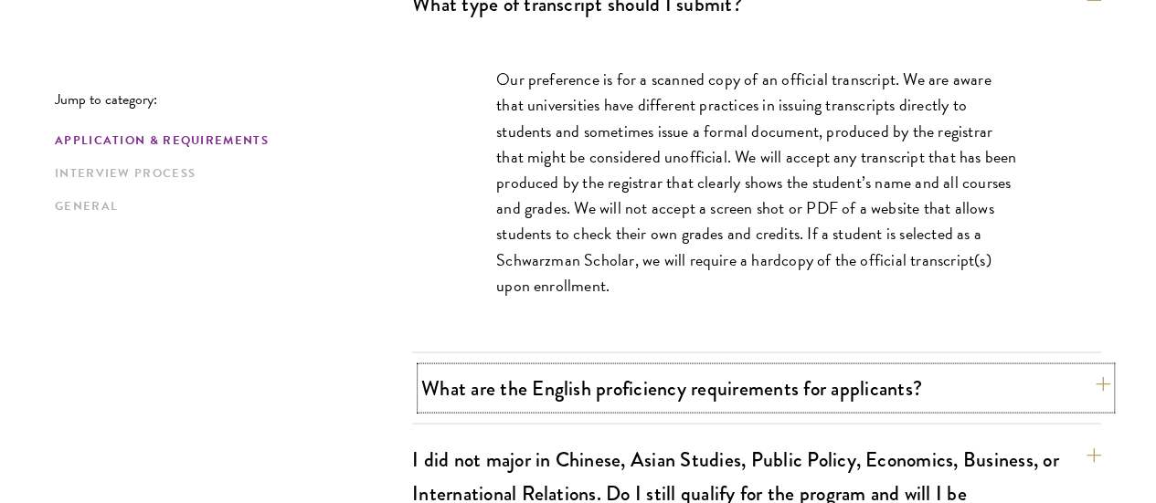
click at [1040, 367] on button "What are the English proficiency requirements for applicants?" at bounding box center [765, 387] width 689 height 41
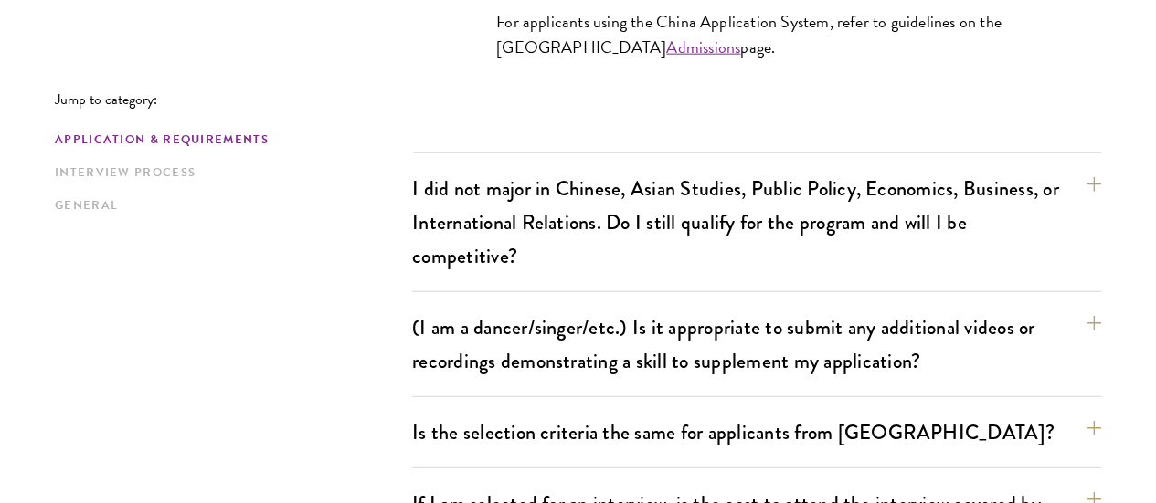
scroll to position [2217, 0]
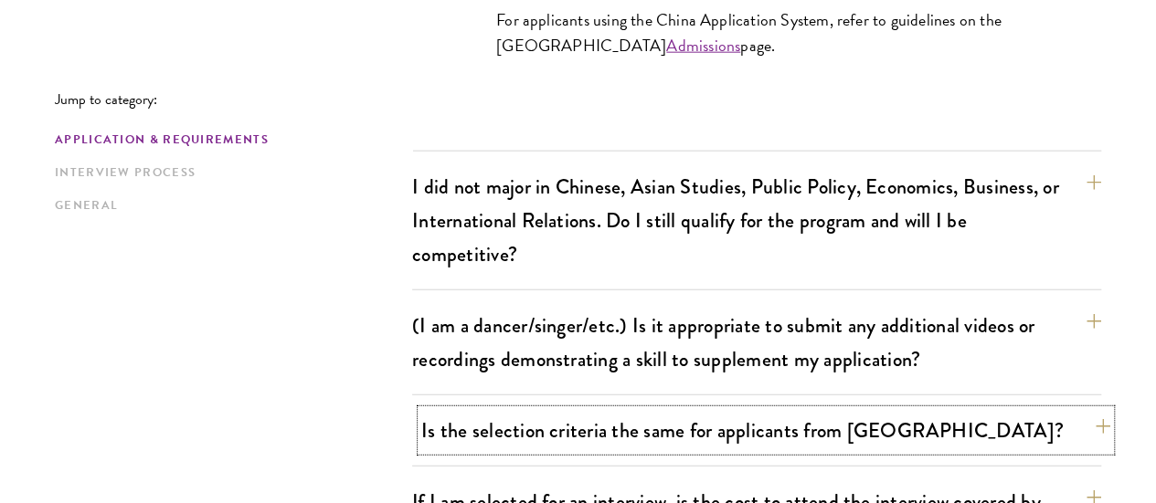
click at [1060, 410] on button "Is the selection criteria the same for applicants from China?" at bounding box center [765, 430] width 689 height 41
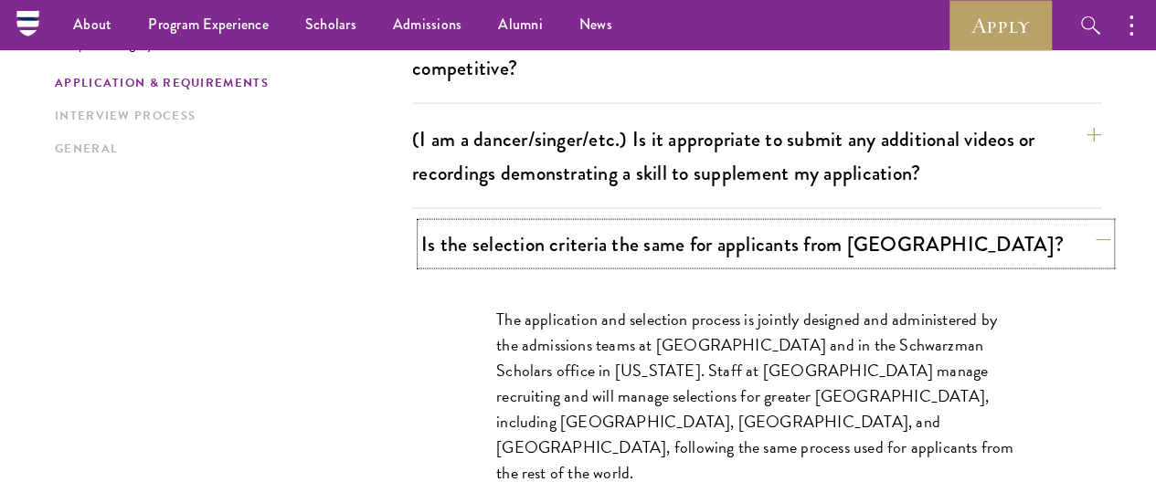
scroll to position [1759, 0]
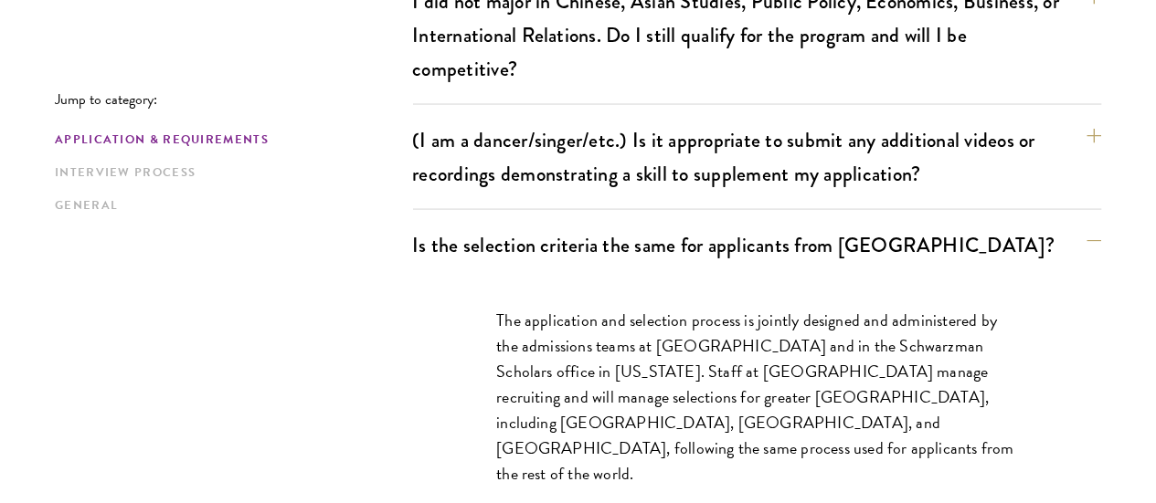
click at [1099, 327] on section "Jump to category: Application & Requirements Interview Process General Applicat…" at bounding box center [578, 507] width 1156 height 3596
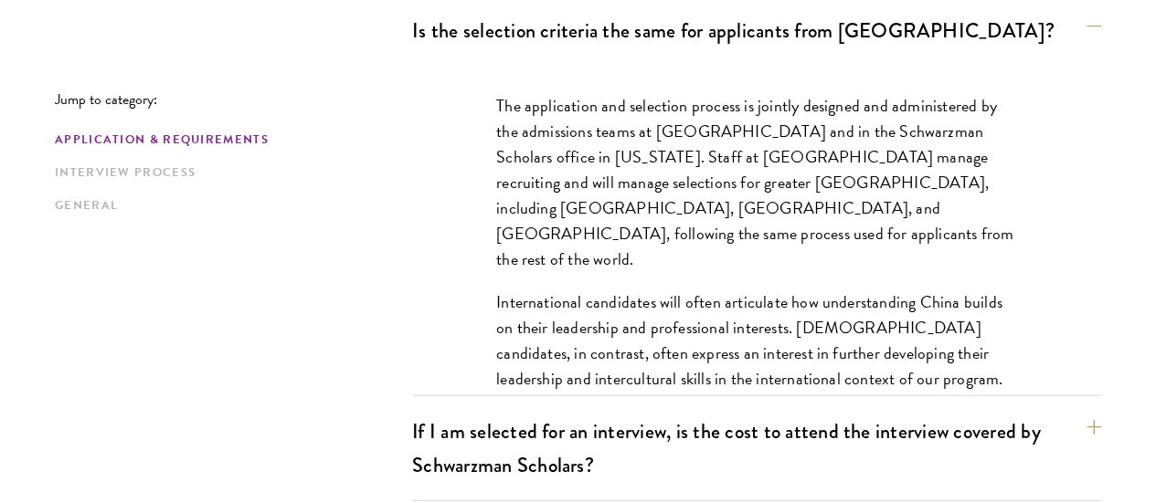
scroll to position [2000, 0]
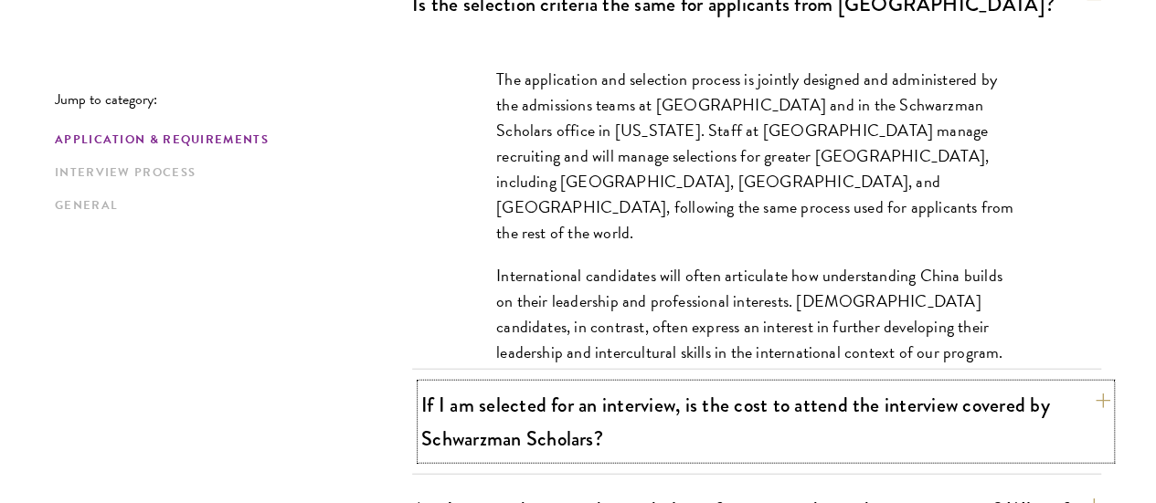
click at [1042, 385] on button "If I am selected for an interview, is the cost to attend the interview covered …" at bounding box center [765, 422] width 689 height 75
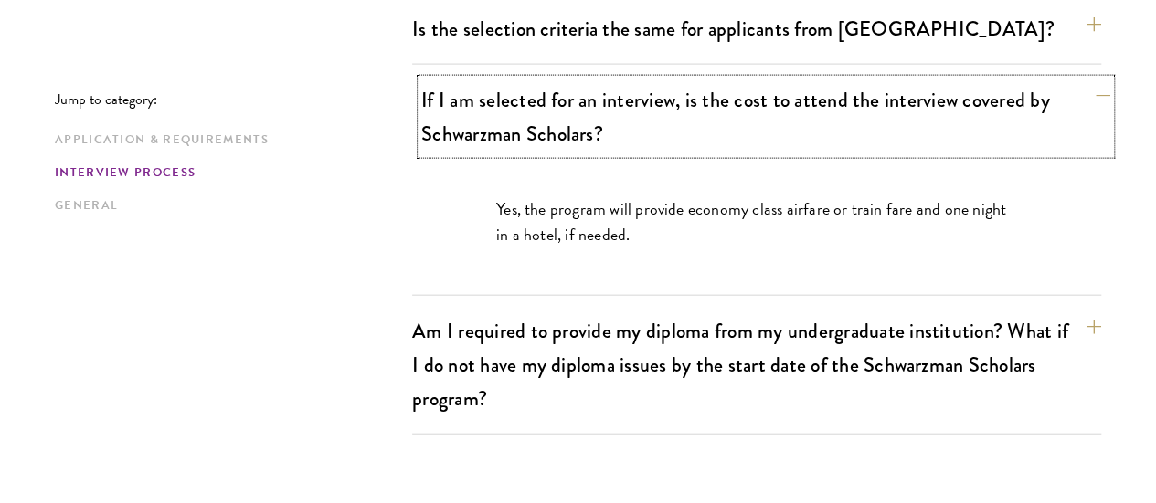
scroll to position [1976, 0]
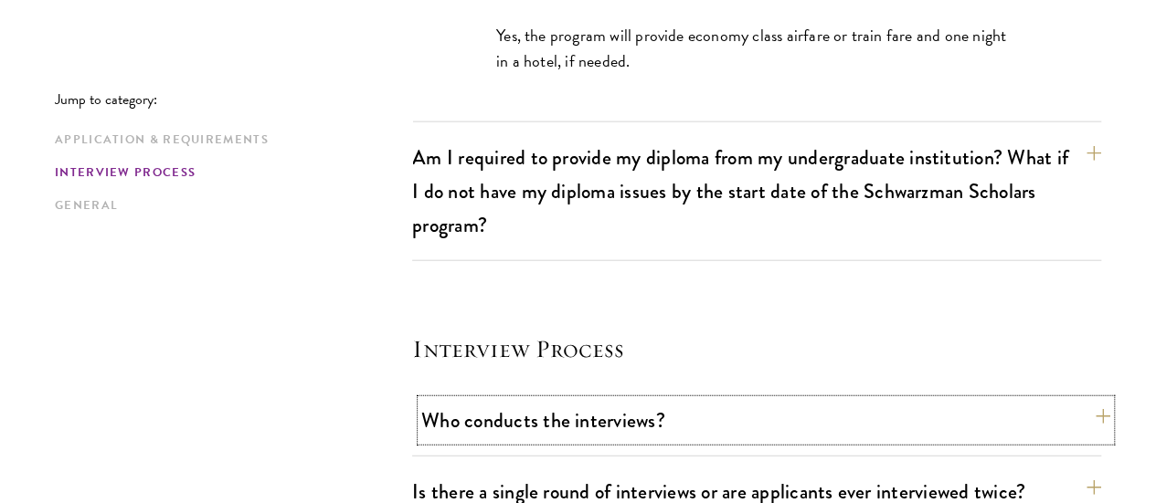
click at [1052, 400] on button "Who conducts the interviews?" at bounding box center [765, 420] width 689 height 41
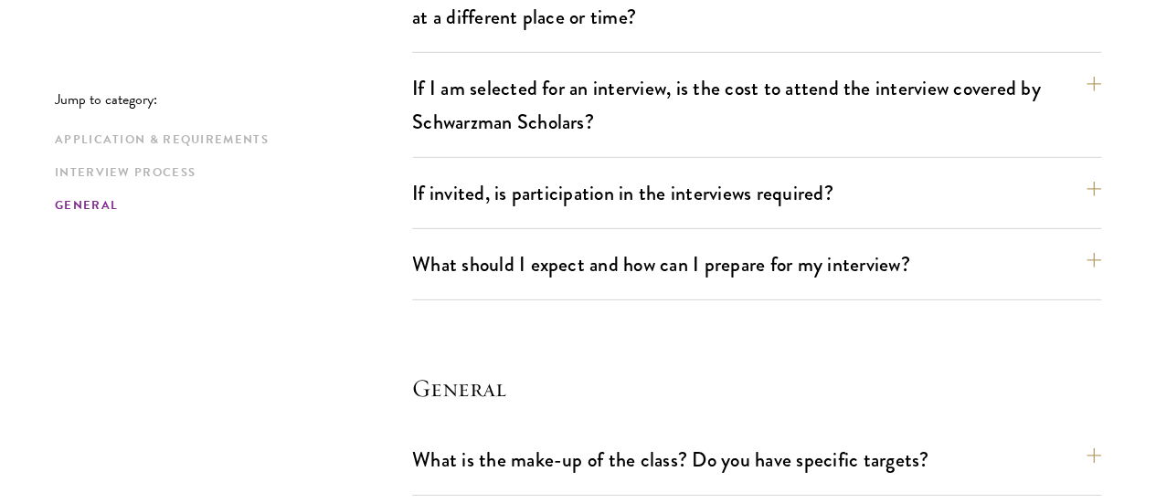
scroll to position [2795, 0]
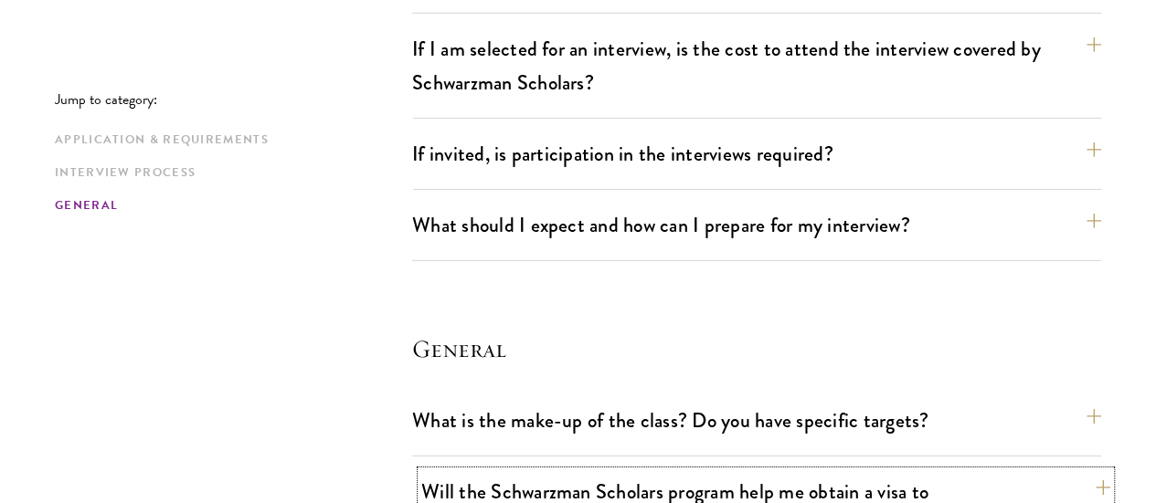
click at [1056, 471] on button "Will the Schwarzman Scholars program help me obtain a visa to China?" at bounding box center [765, 508] width 689 height 75
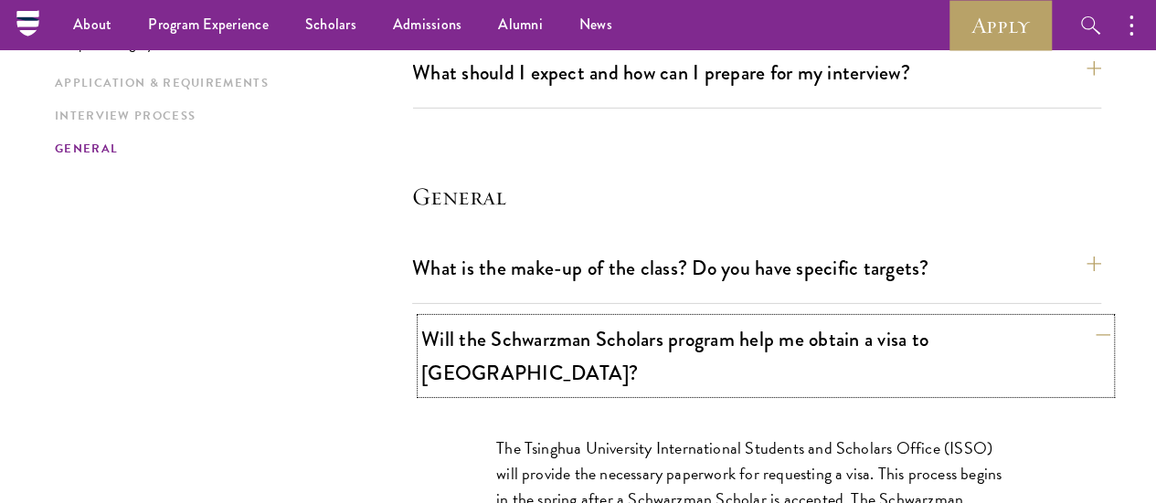
scroll to position [2643, 0]
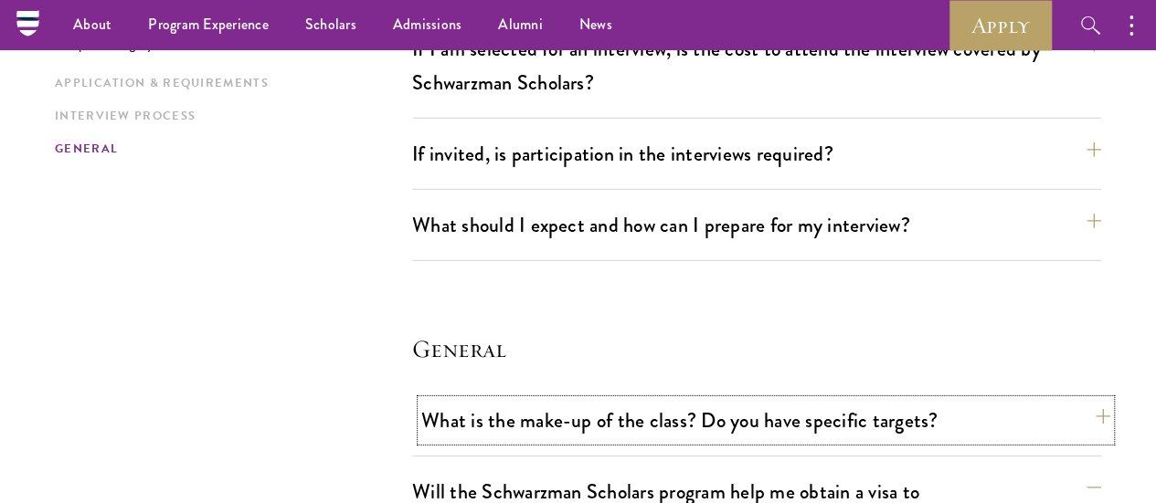
click at [1053, 400] on button "What is the make-up of the class? Do you have specific targets?" at bounding box center [765, 420] width 689 height 41
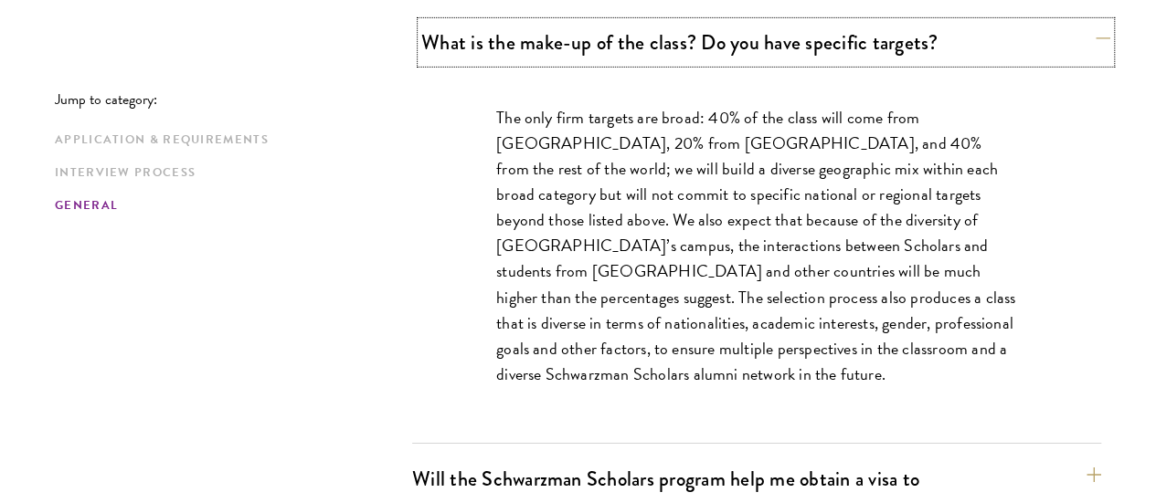
scroll to position [3056, 0]
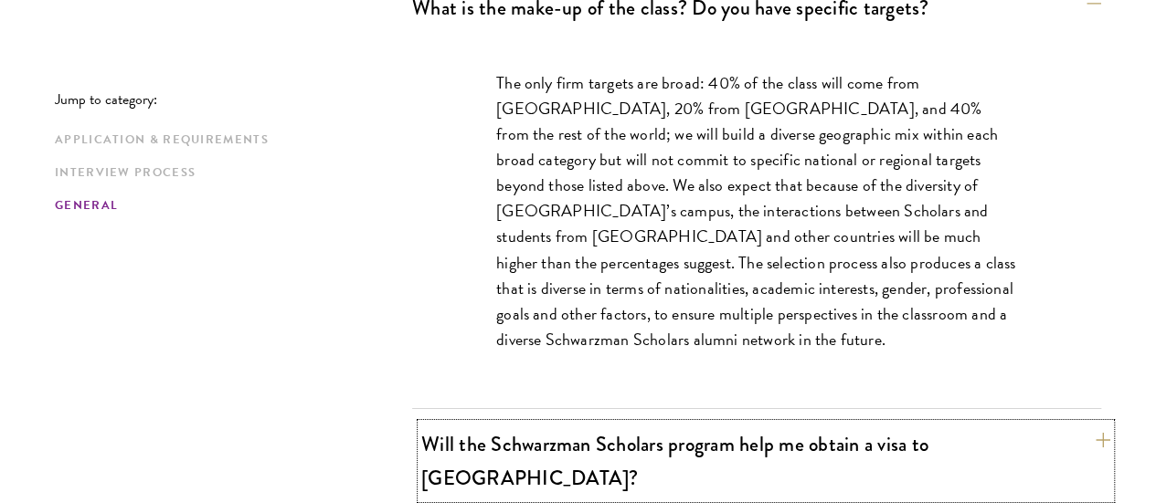
click at [1047, 424] on button "Will the Schwarzman Scholars program help me obtain a visa to China?" at bounding box center [765, 461] width 689 height 75
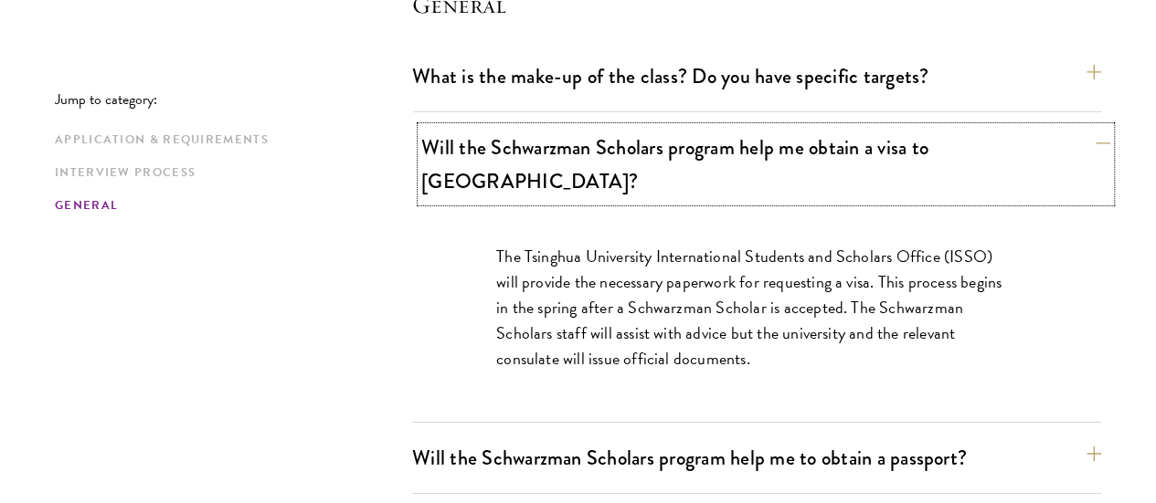
scroll to position [3004, 0]
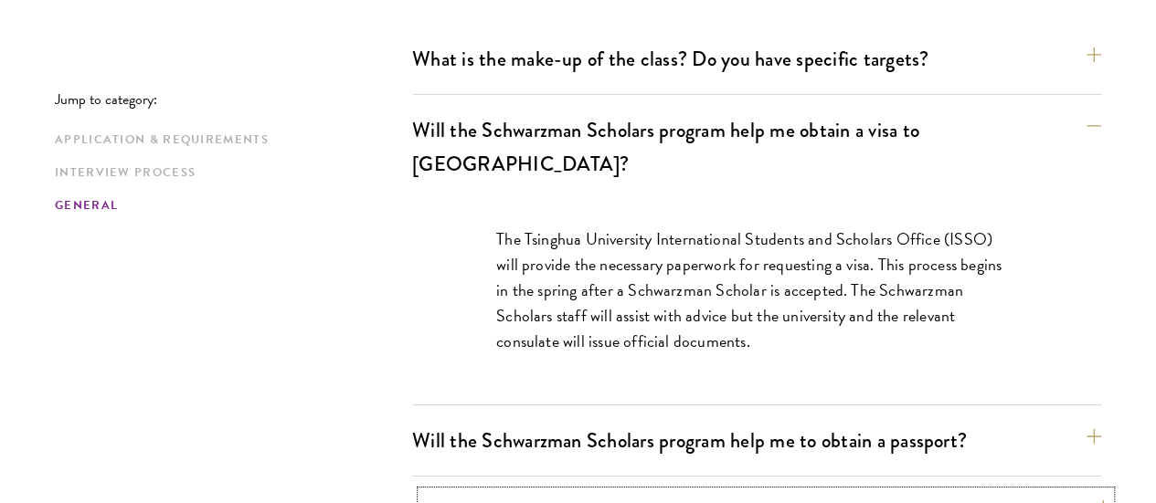
click at [1043, 492] on button "How long is the program of study for Schwarzman Scholars, one year or two?" at bounding box center [765, 512] width 689 height 41
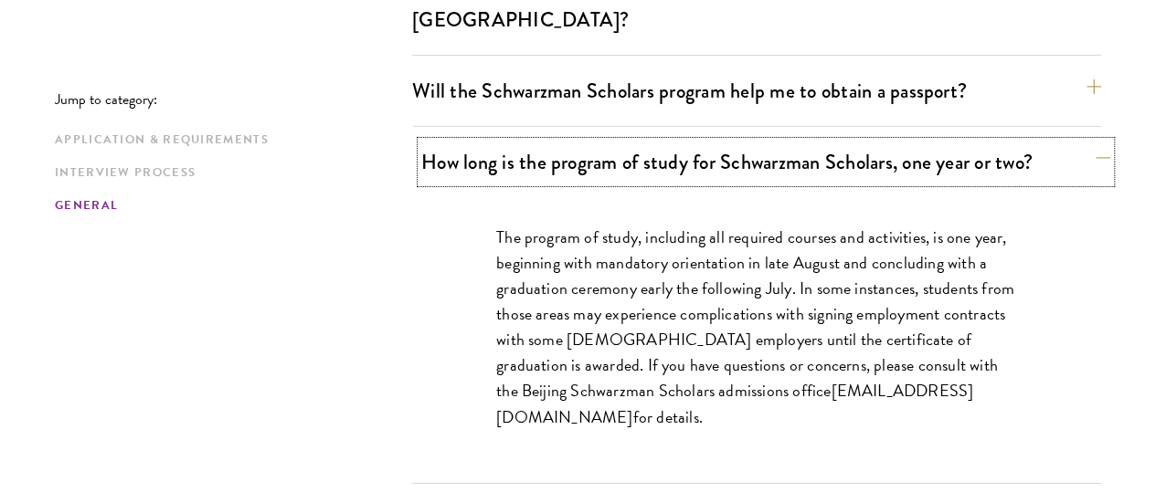
scroll to position [3185, 0]
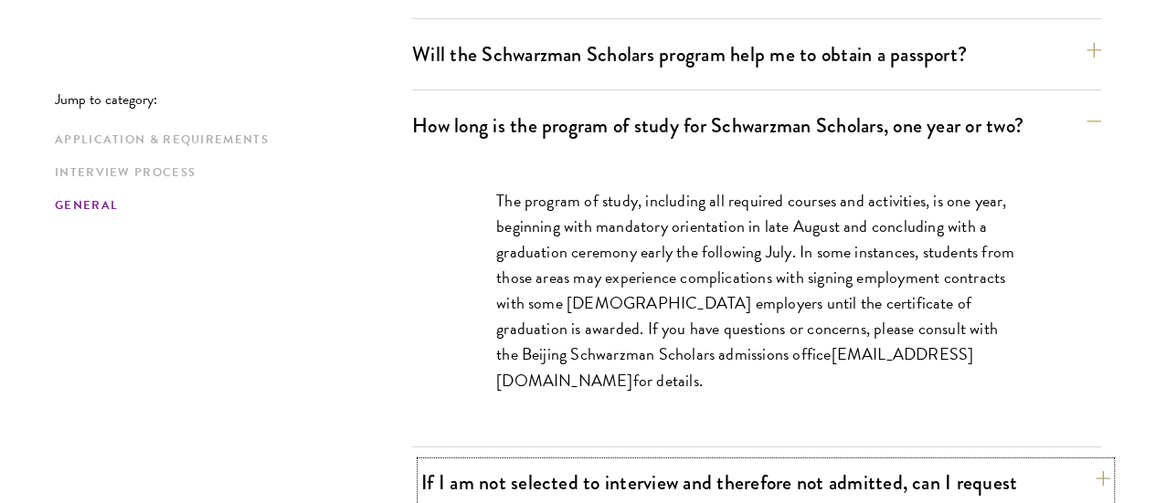
click at [1046, 462] on button "If I am not selected to interview and therefore not admitted, can I request fee…" at bounding box center [765, 499] width 689 height 75
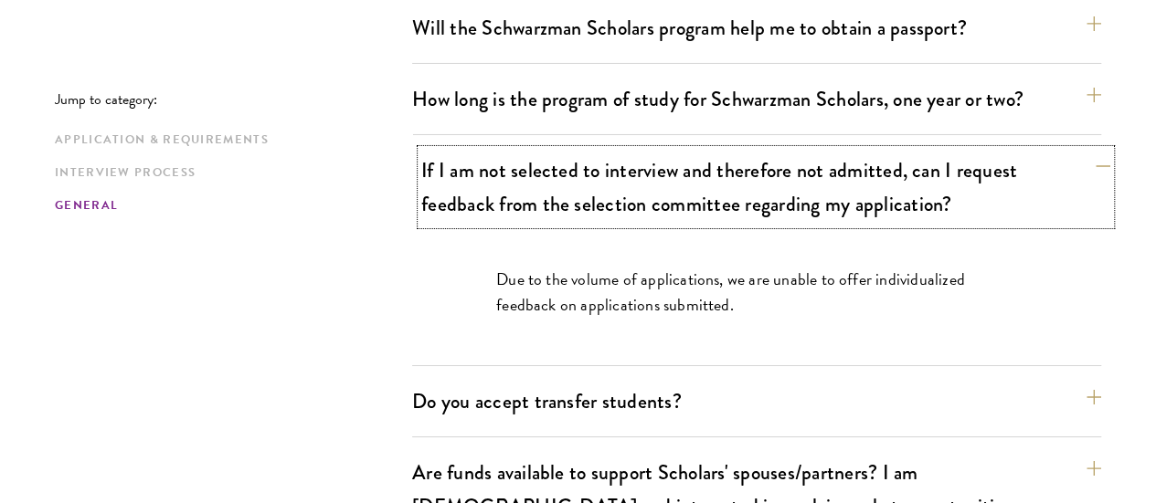
scroll to position [3213, 0]
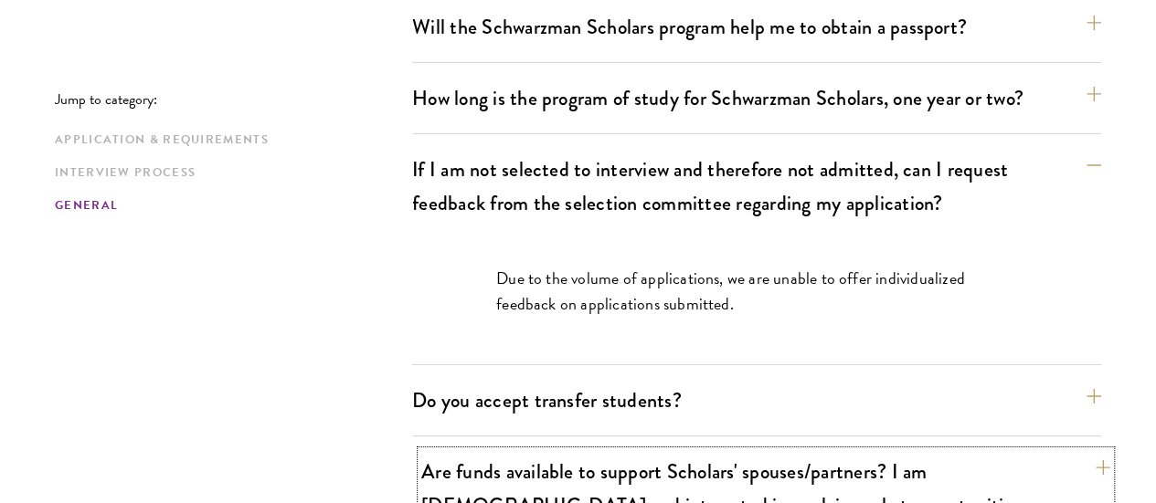
click at [1048, 451] on button "Are funds available to support Scholars' spouses/partners? I am married and int…" at bounding box center [765, 505] width 689 height 109
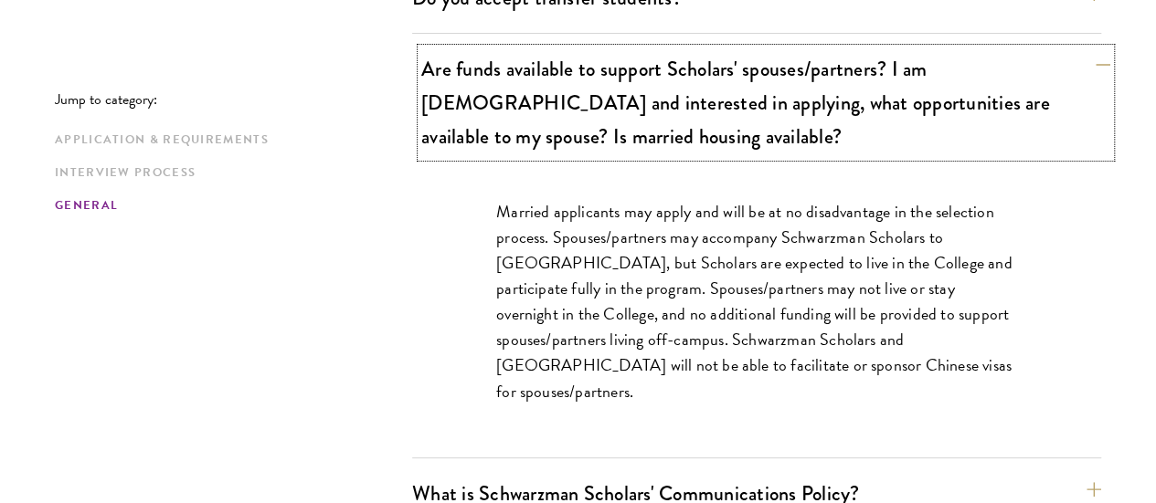
scroll to position [3494, 0]
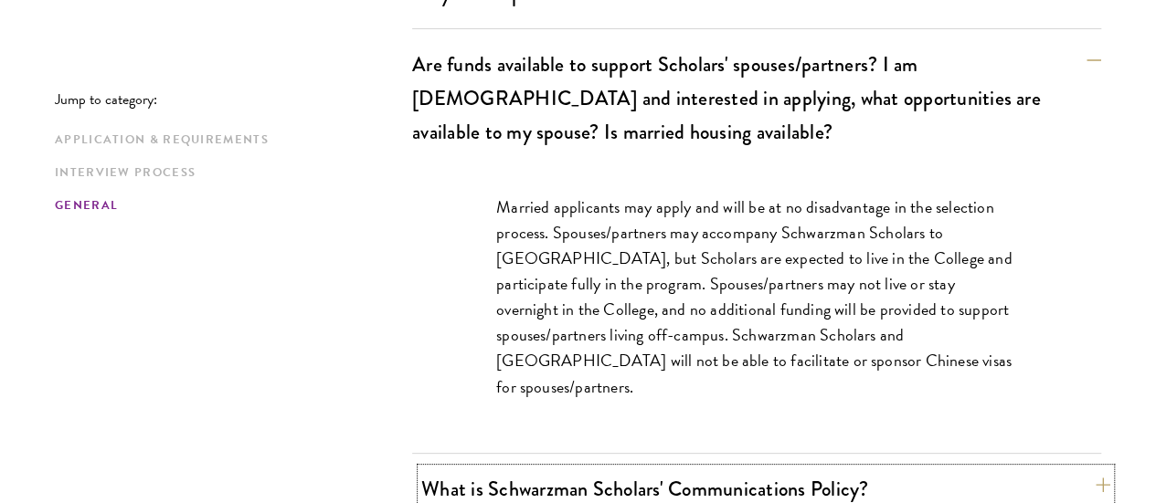
click at [1047, 469] on button "What is Schwarzman Scholars' Communications Policy?" at bounding box center [765, 489] width 689 height 41
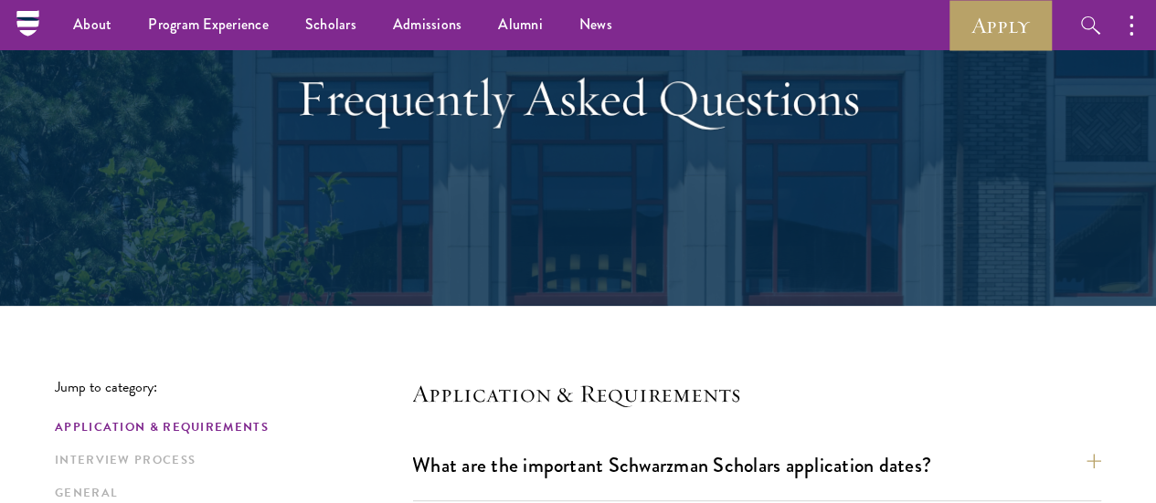
scroll to position [0, 0]
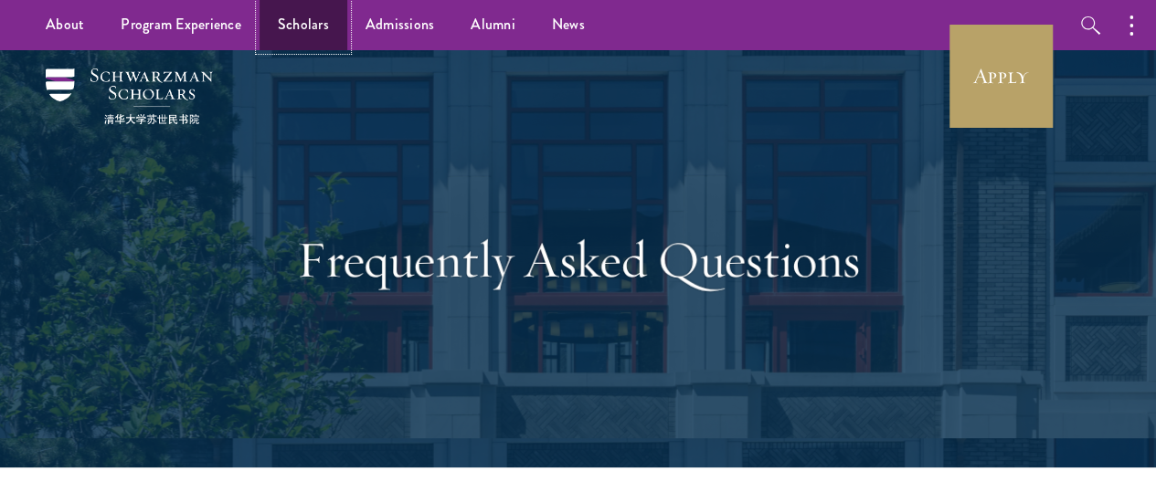
click at [314, 32] on link "Scholars" at bounding box center [304, 25] width 88 height 50
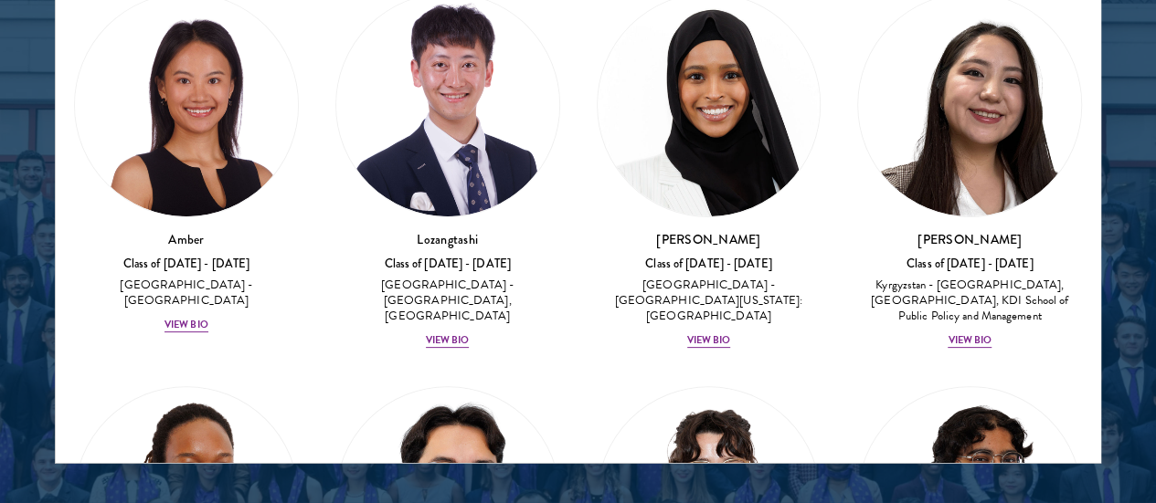
scroll to position [2489, 0]
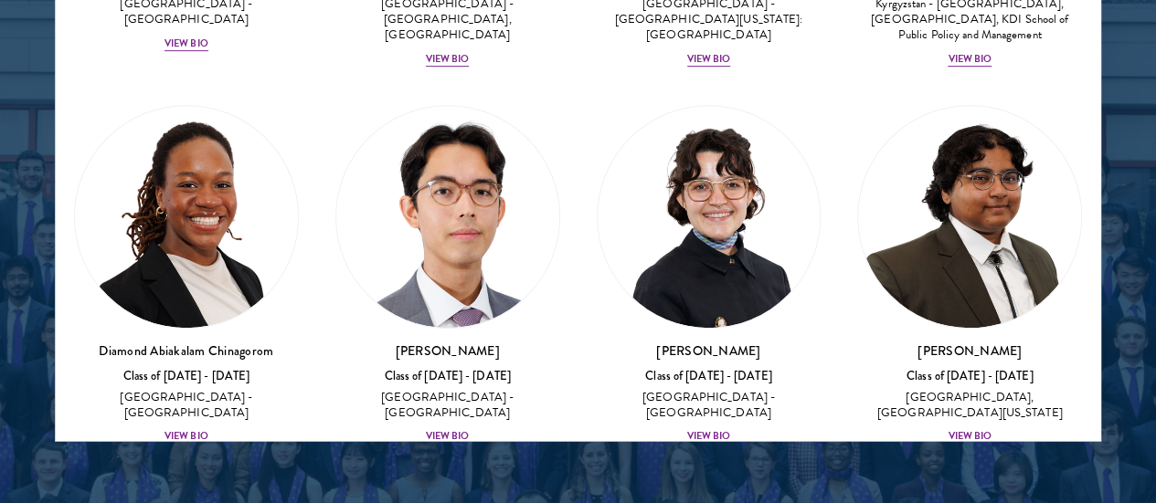
scroll to position [239, 0]
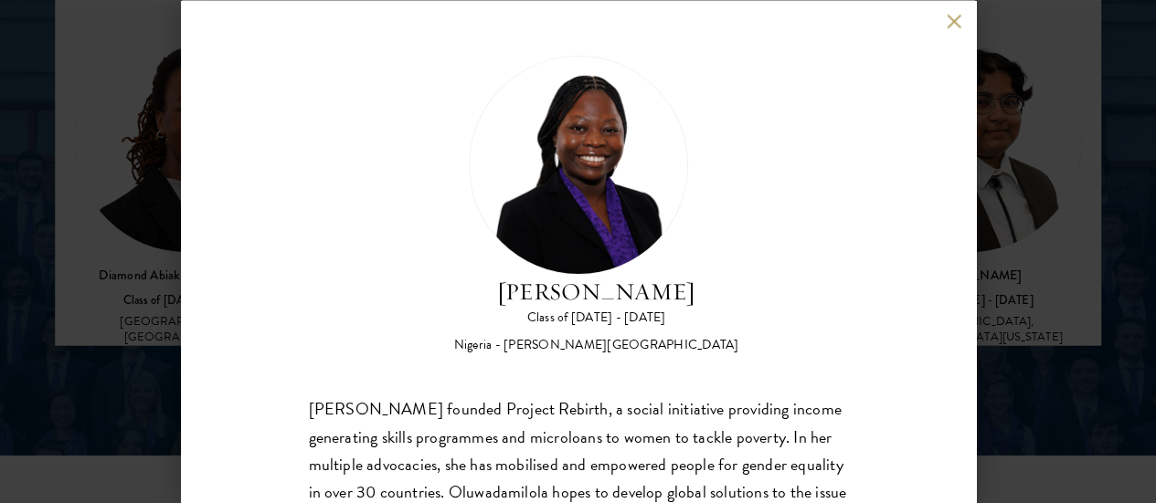
click at [954, 22] on button at bounding box center [955, 22] width 16 height 16
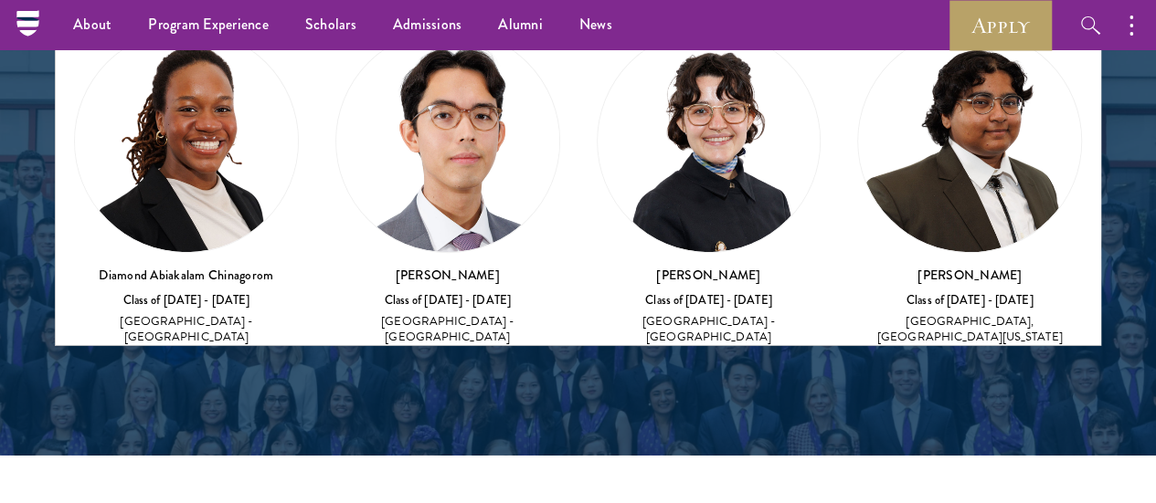
scroll to position [2569, 0]
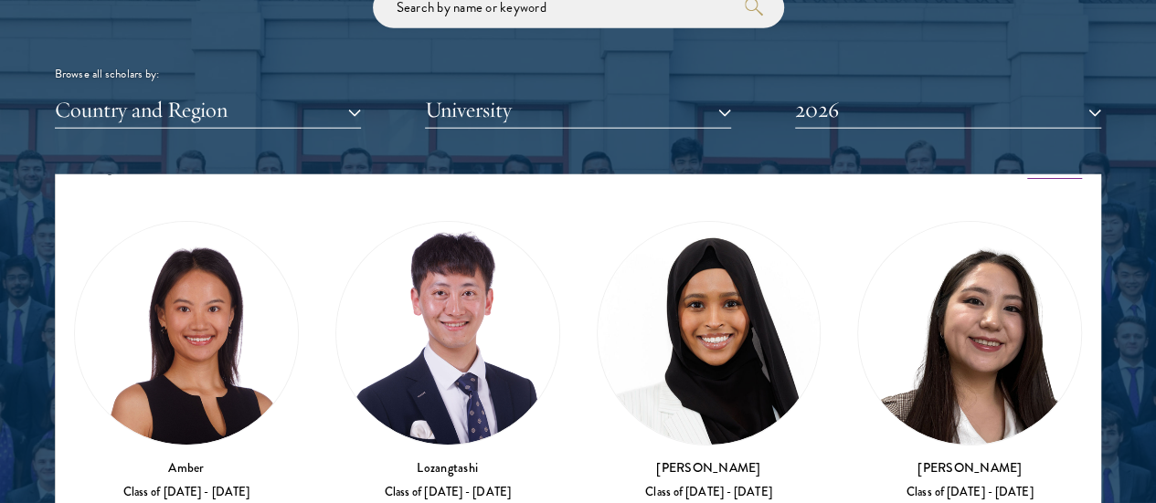
scroll to position [29, 0]
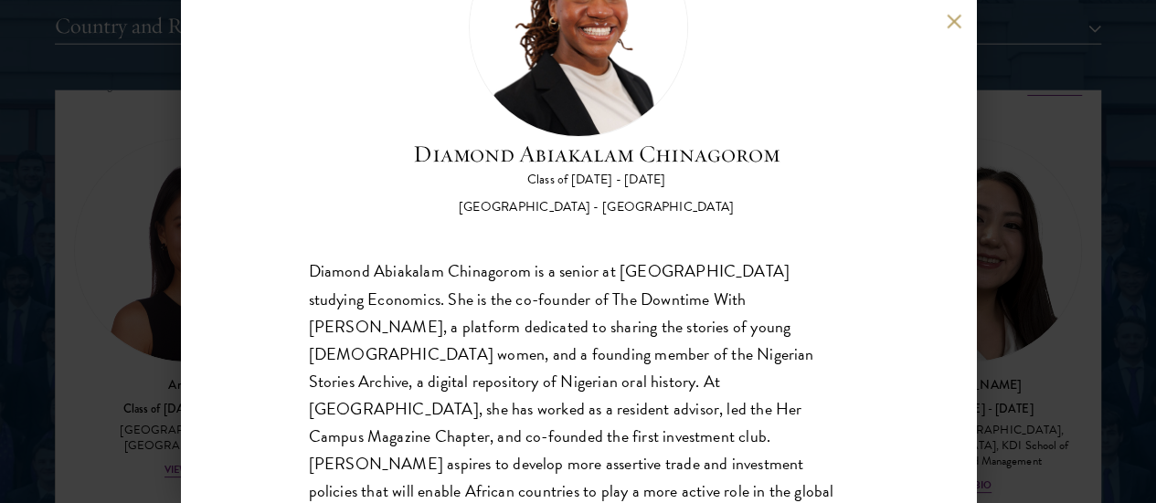
scroll to position [2314, 0]
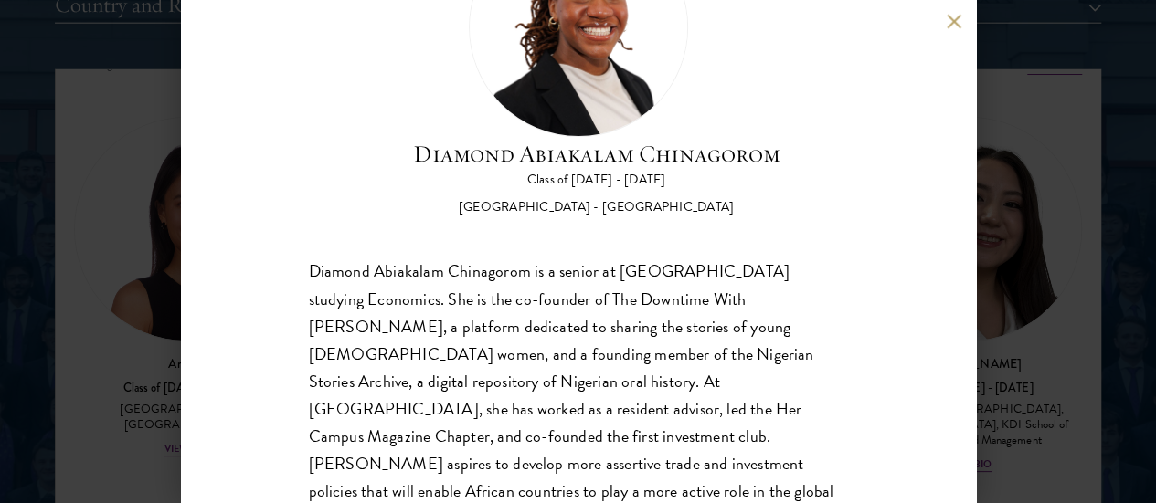
click at [927, 38] on div "Diamond Abiakalam Chinagorom Class of 2025 - 2026 Nigeria - Mount Holyoke Colle…" at bounding box center [578, 251] width 795 height 503
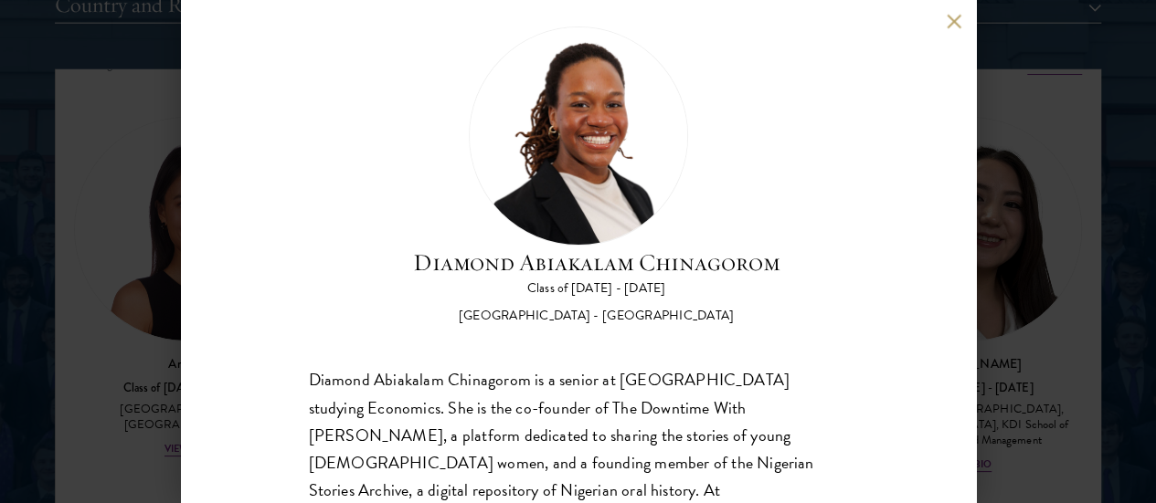
scroll to position [0, 0]
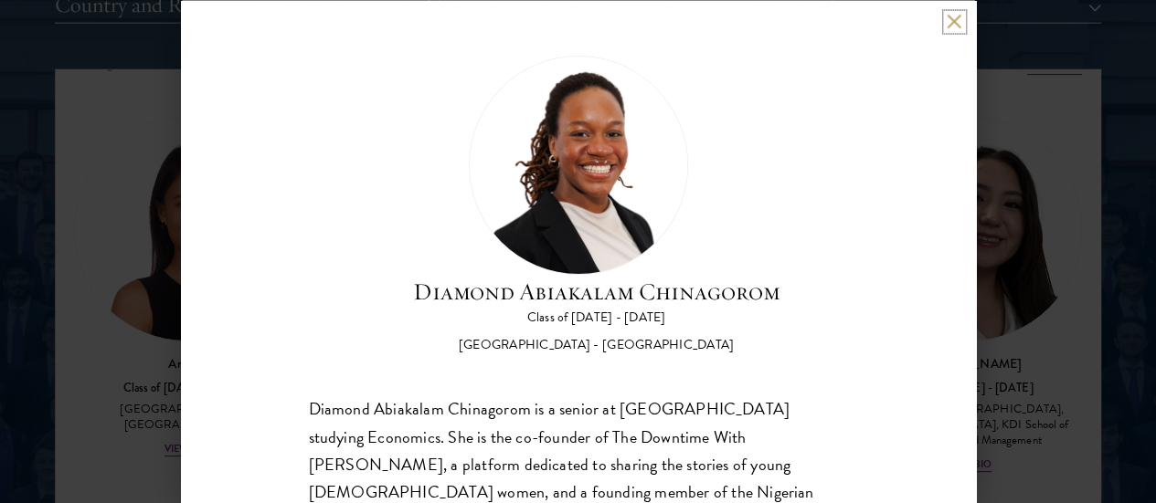
click at [954, 22] on button at bounding box center [955, 22] width 16 height 16
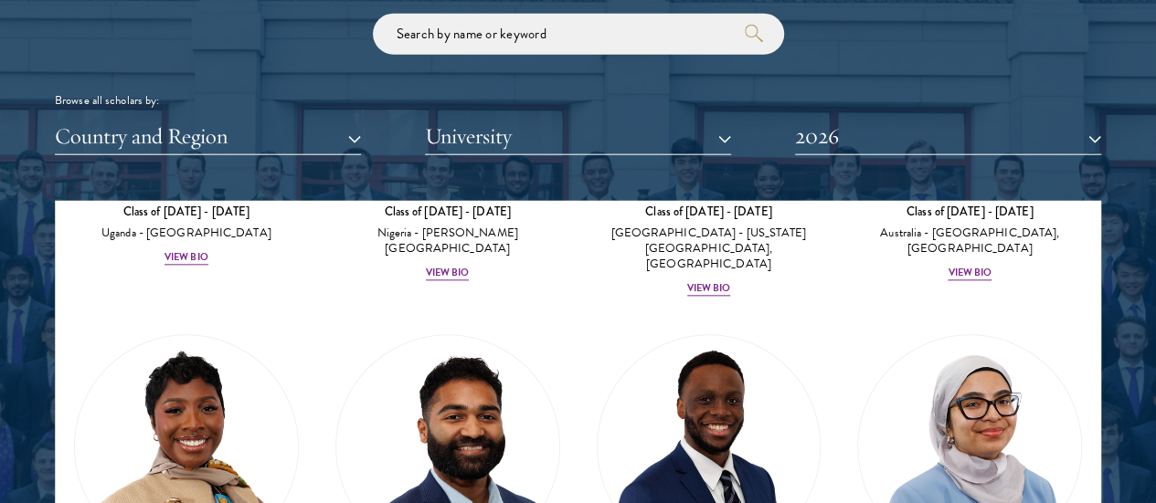
scroll to position [1111, 0]
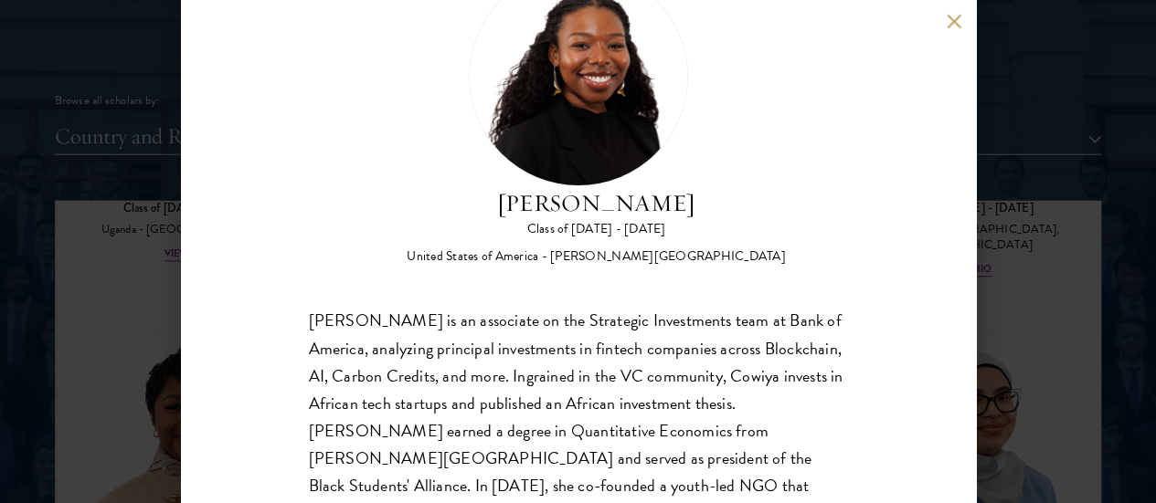
scroll to position [74, 0]
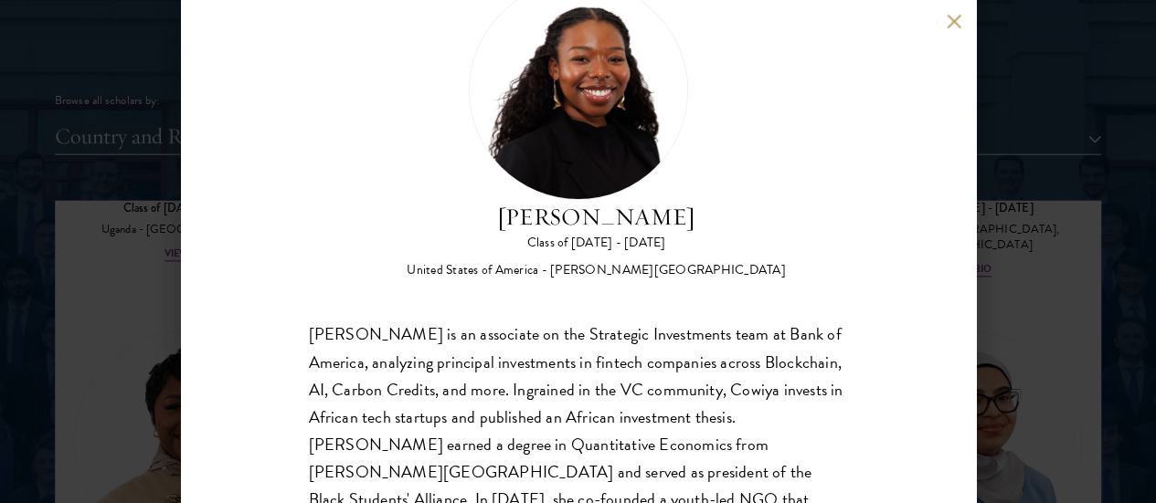
click at [977, 172] on div "Cowiya Arouna Class of 2025 - 2026 United States of America - Smith College Cow…" at bounding box center [578, 251] width 1156 height 503
drag, startPoint x: 977, startPoint y: 172, endPoint x: 969, endPoint y: 192, distance: 21.7
click at [972, 207] on div "Cowiya Arouna Class of 2025 - 2026 United States of America - Smith College Cow…" at bounding box center [578, 251] width 1156 height 503
click at [969, 137] on div "Scholar Directory Congratulations and welcome to the Schwarzman Scholars Class …" at bounding box center [578, 294] width 1046 height 910
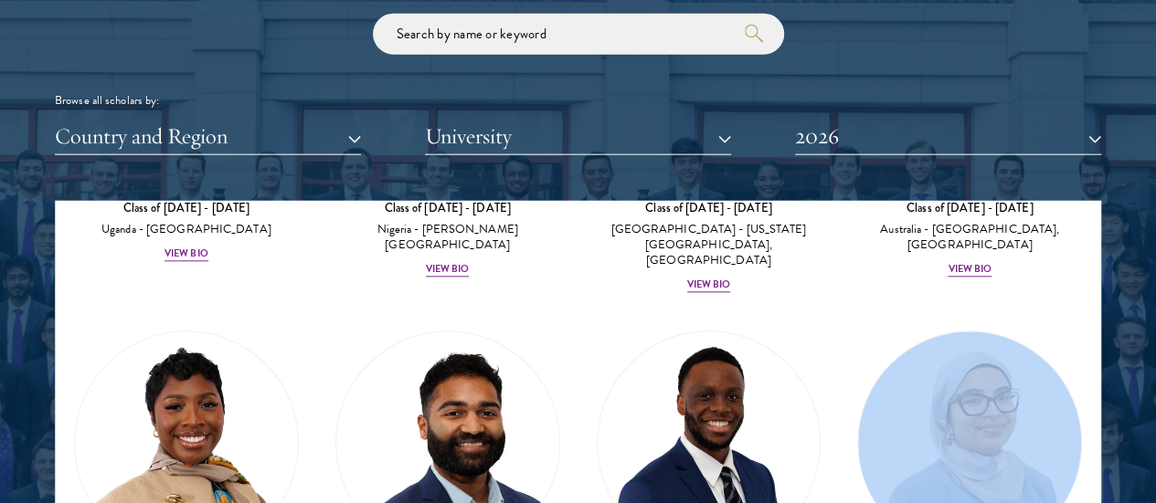
scroll to position [2392, 0]
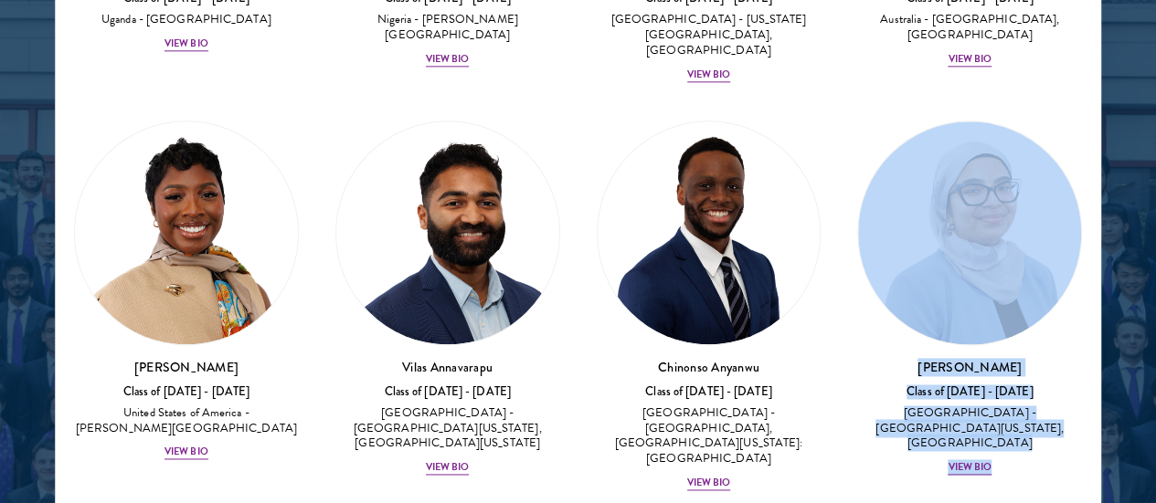
click at [969, 192] on div "Scholar Directory Congratulations and welcome to the Schwarzman Scholars Class …" at bounding box center [578, 84] width 1046 height 910
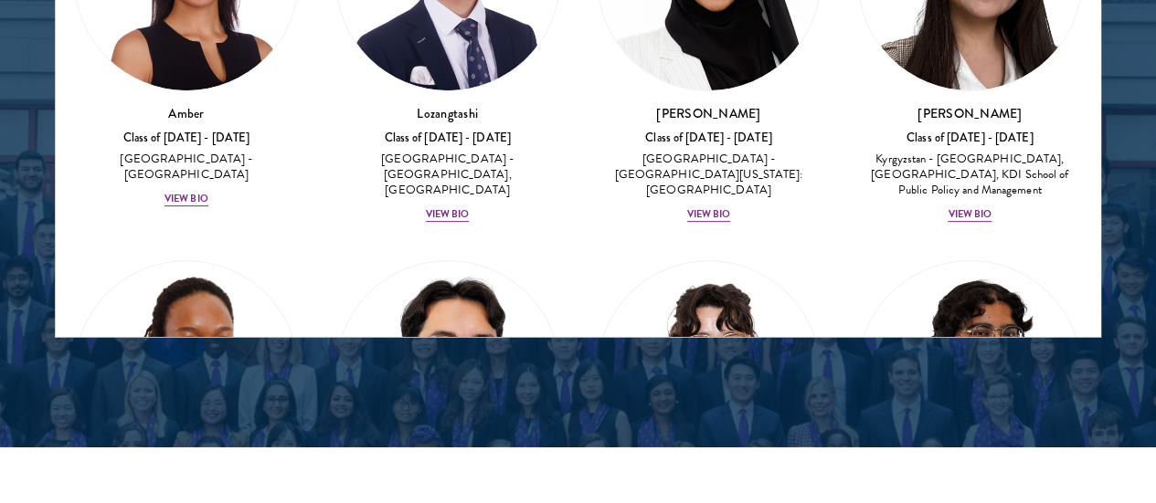
scroll to position [2443, 0]
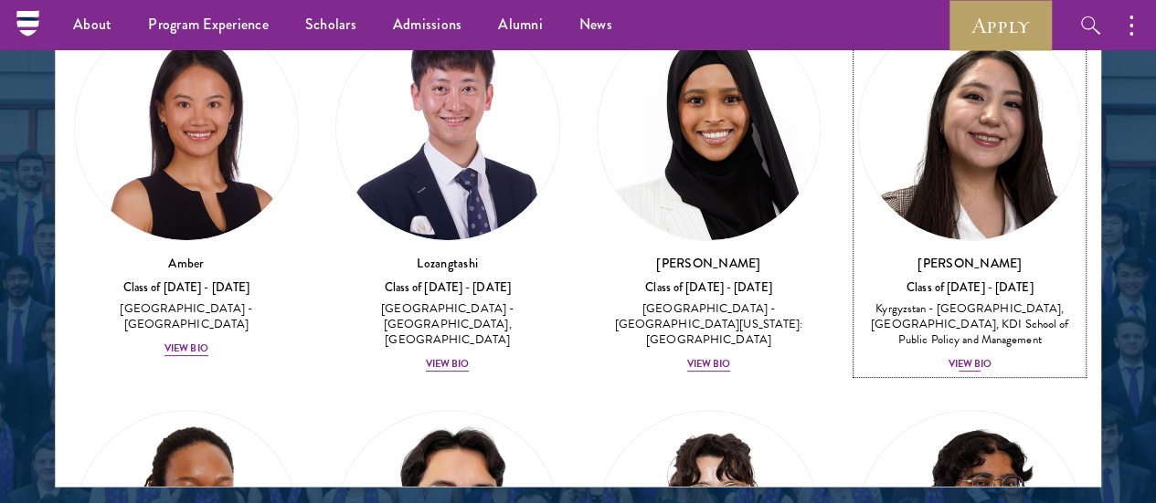
click at [948, 357] on div "View Bio" at bounding box center [970, 364] width 44 height 15
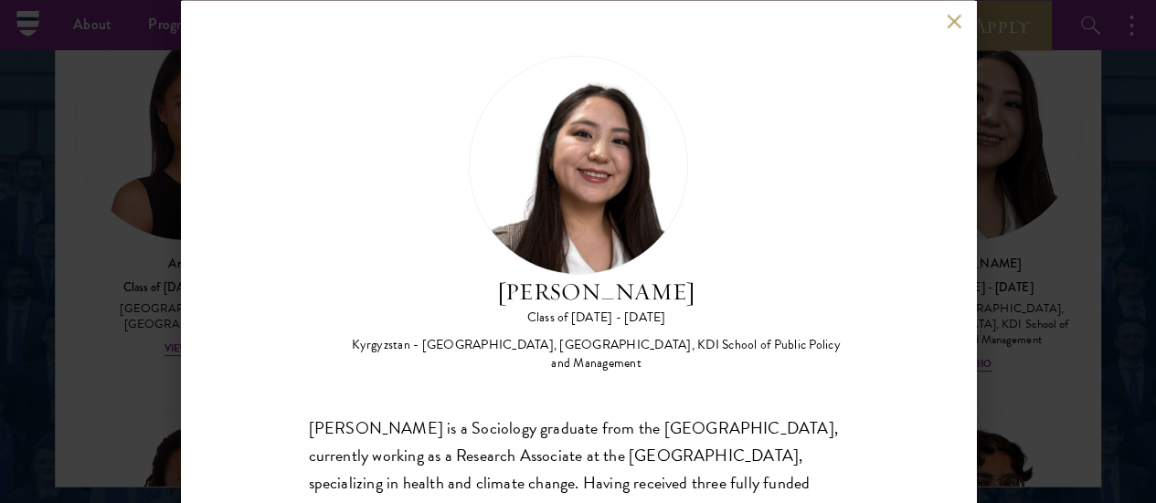
click at [952, 26] on button at bounding box center [955, 22] width 16 height 16
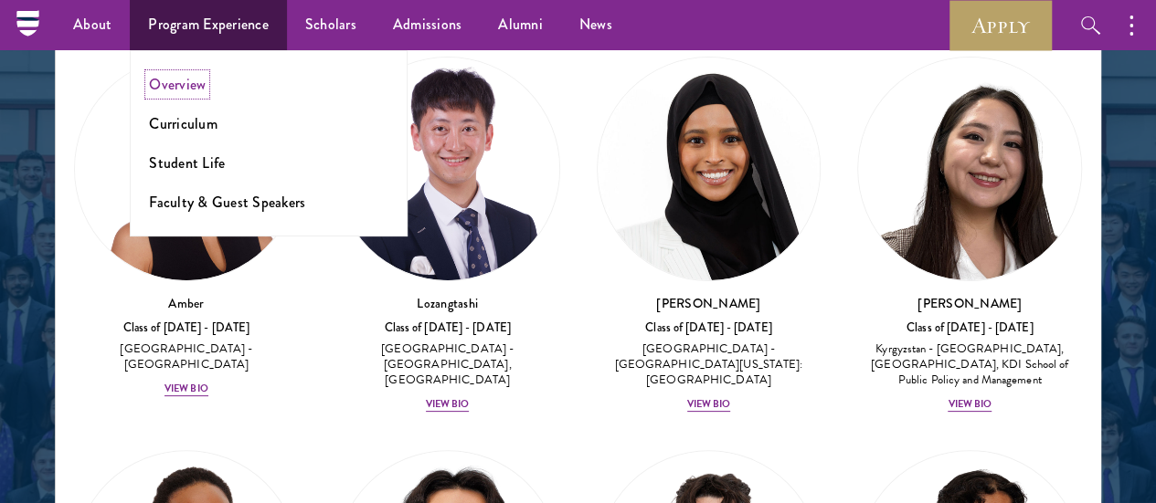
click at [192, 86] on link "Overview" at bounding box center [177, 84] width 57 height 21
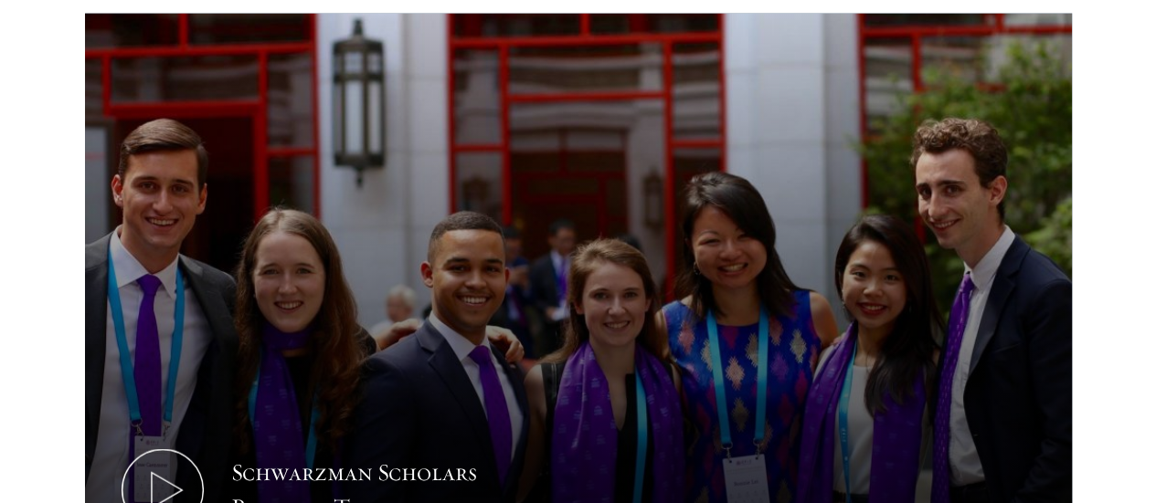
drag, startPoint x: 1161, startPoint y: 26, endPoint x: 1160, endPoint y: 117, distance: 91.4
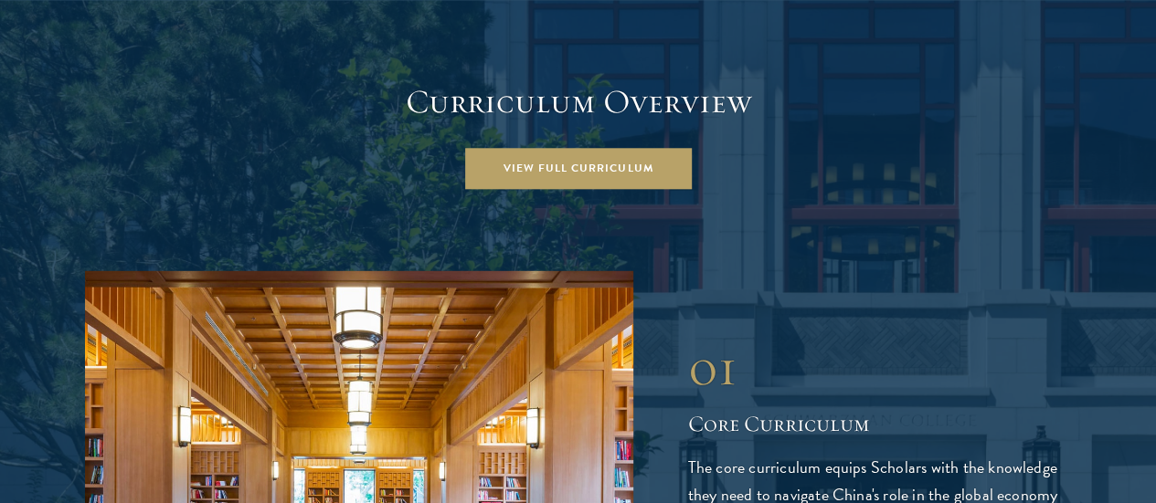
scroll to position [2533, 0]
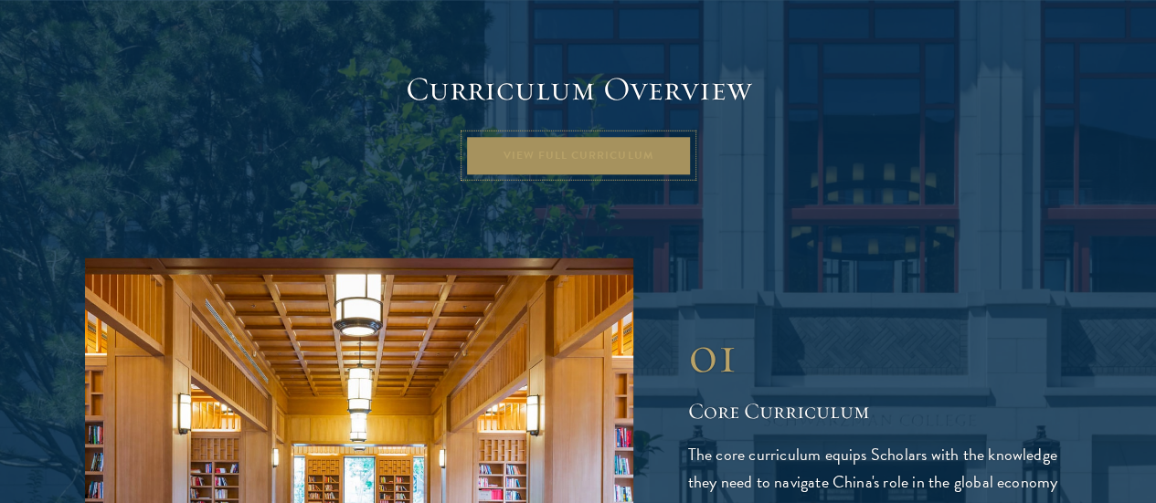
click at [629, 135] on link "View Full Curriculum" at bounding box center [578, 155] width 227 height 41
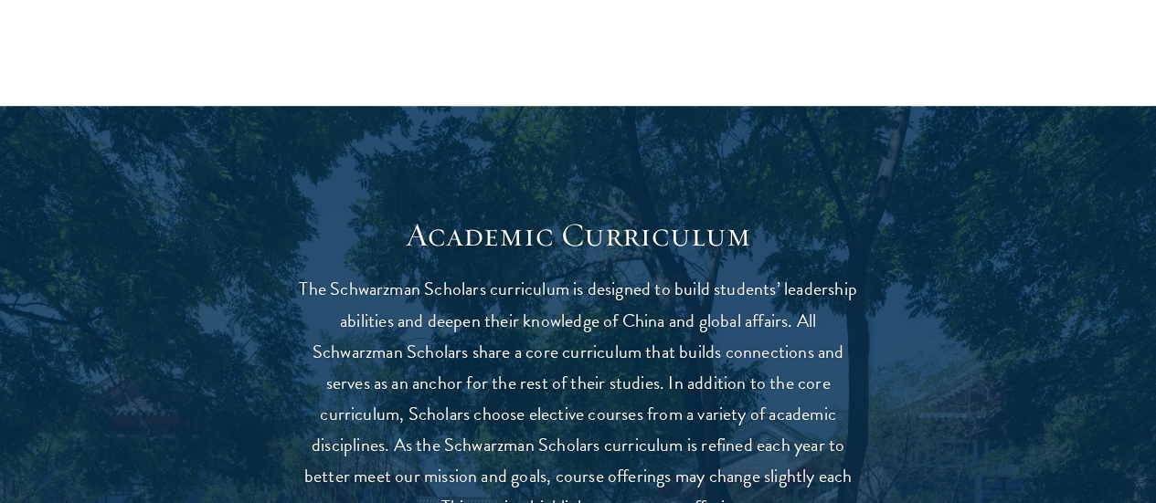
scroll to position [1487, 0]
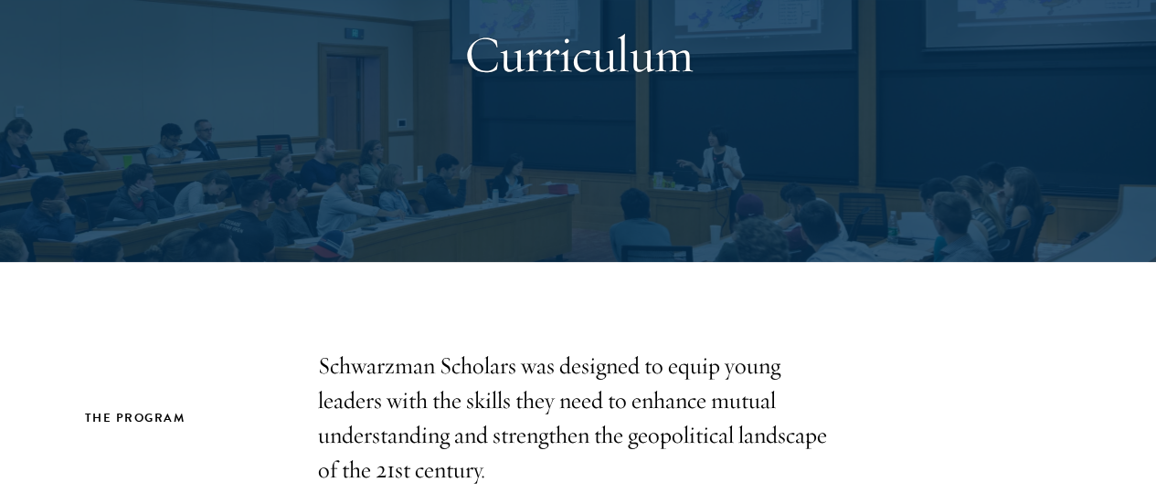
scroll to position [0, 0]
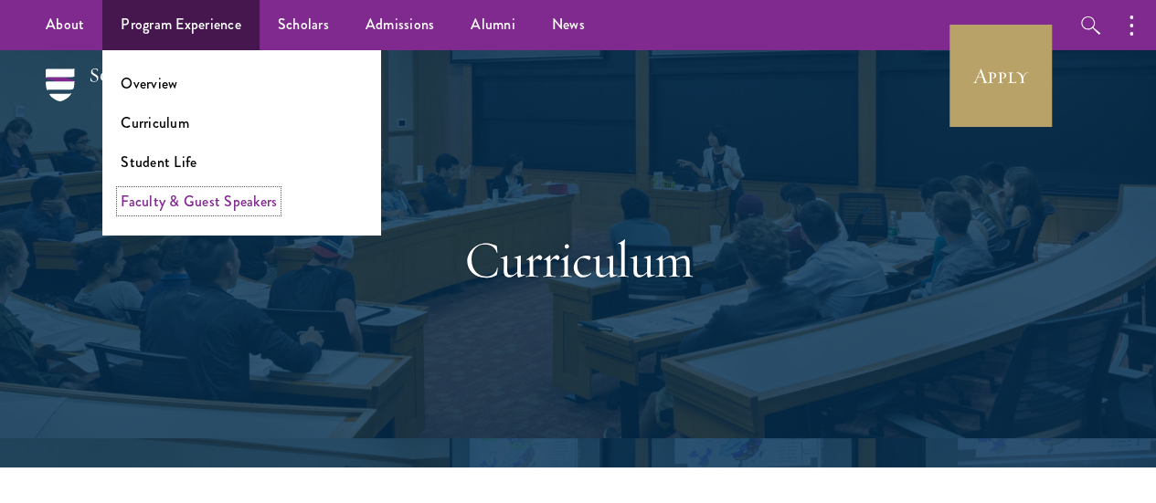
click at [239, 198] on link "Faculty & Guest Speakers" at bounding box center [199, 201] width 156 height 21
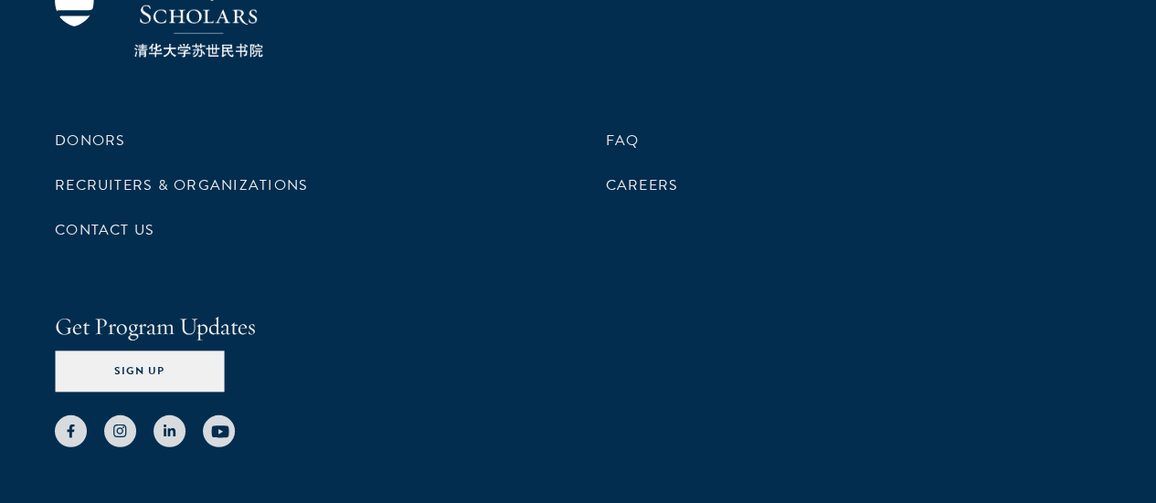
scroll to position [9433, 0]
